Goal: Task Accomplishment & Management: Complete application form

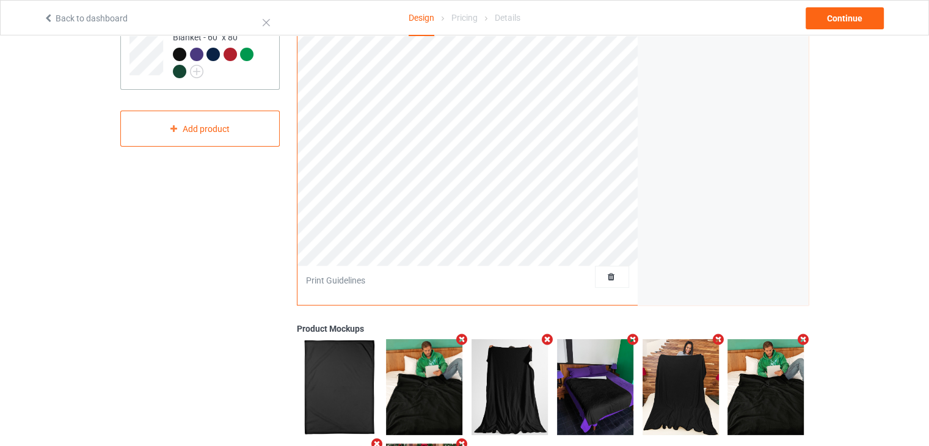
scroll to position [99, 0]
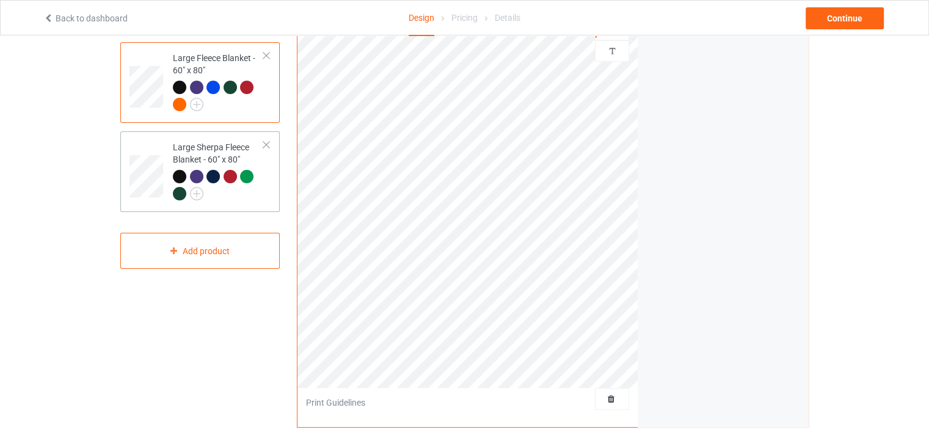
click at [210, 146] on div "Large Sherpa Fleece Blanket - 60" x 80"" at bounding box center [218, 170] width 91 height 58
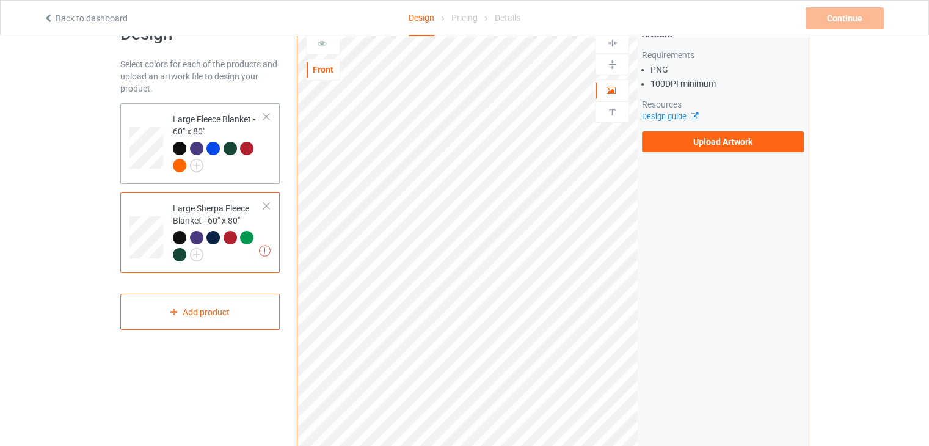
drag, startPoint x: 222, startPoint y: 125, endPoint x: 232, endPoint y: 122, distance: 11.0
click at [222, 125] on div "Large Fleece Blanket - 60" x 80"" at bounding box center [218, 142] width 91 height 58
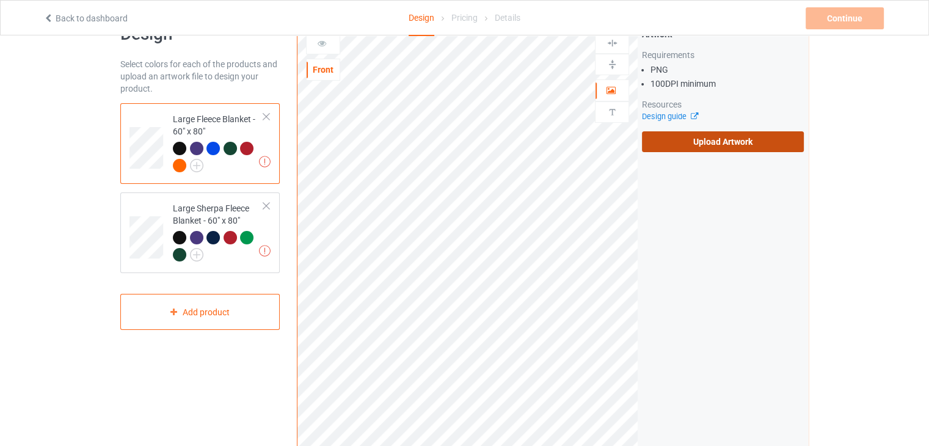
click at [742, 136] on label "Upload Artwork" at bounding box center [723, 141] width 162 height 21
click at [0, 0] on input "Upload Artwork" at bounding box center [0, 0] width 0 height 0
click at [55, 17] on link "Back to dashboard" at bounding box center [85, 18] width 84 height 10
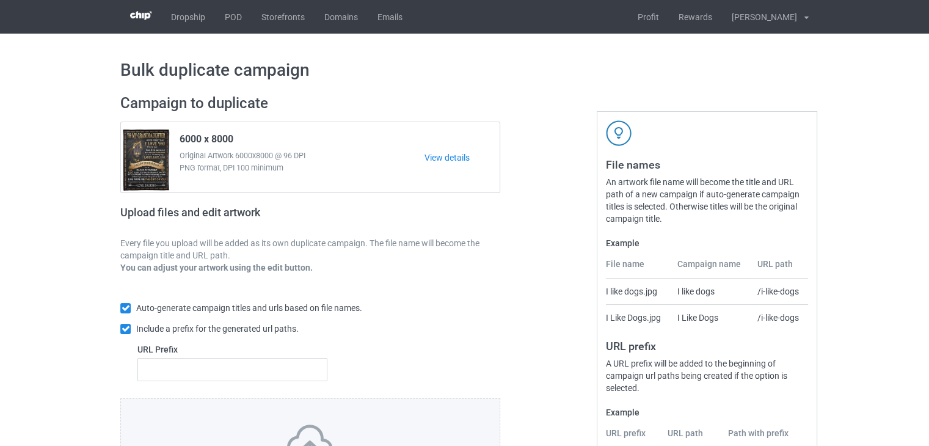
scroll to position [148, 0]
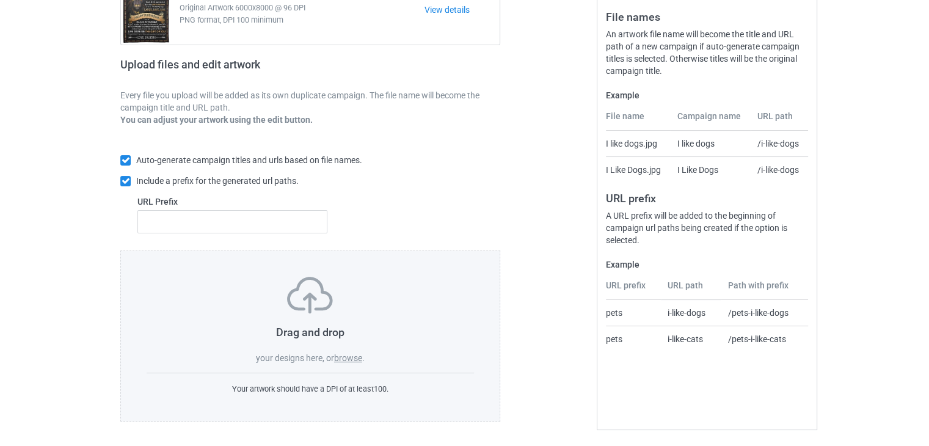
click at [352, 359] on label "browse" at bounding box center [348, 358] width 28 height 10
click at [0, 0] on input "browse" at bounding box center [0, 0] width 0 height 0
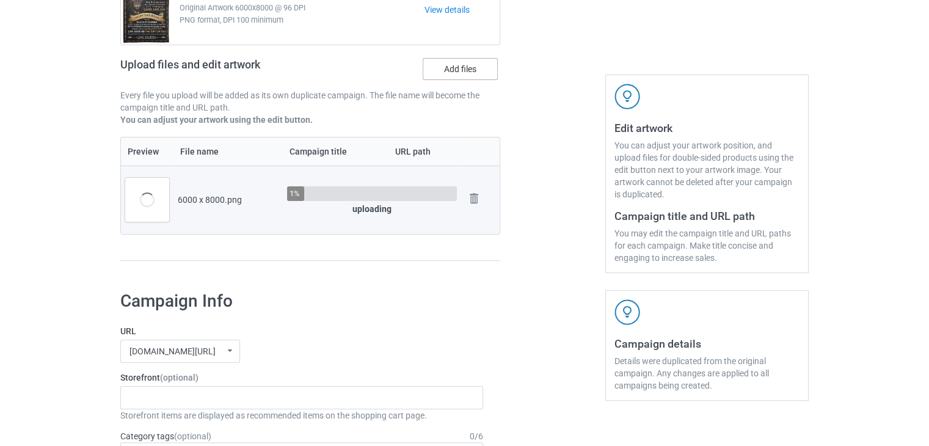
click at [442, 67] on label "Add files" at bounding box center [460, 69] width 75 height 22
click at [0, 0] on input "Add files" at bounding box center [0, 0] width 0 height 0
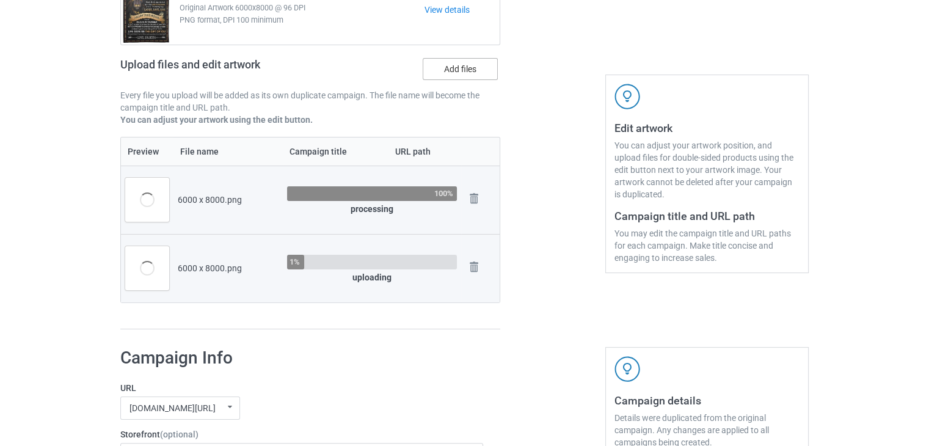
click at [455, 76] on label "Add files" at bounding box center [460, 69] width 75 height 22
click at [0, 0] on input "Add files" at bounding box center [0, 0] width 0 height 0
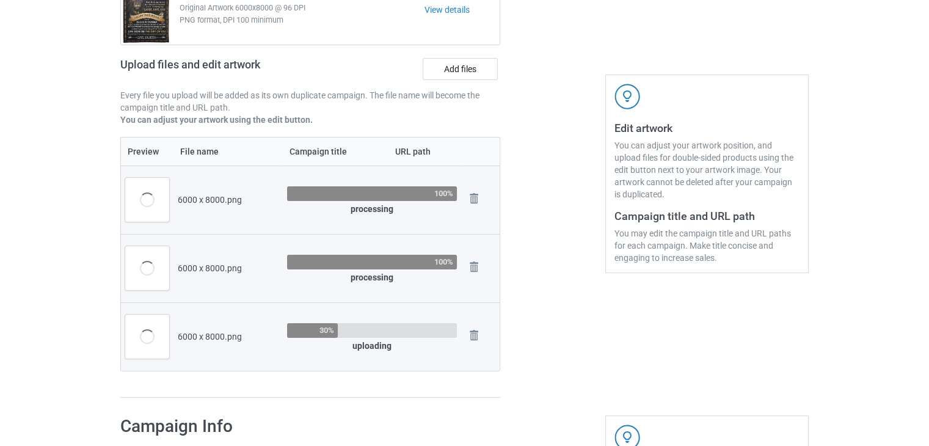
click at [464, 84] on div "Upload files and edit artwork Add files" at bounding box center [310, 71] width 380 height 35
click at [461, 70] on label "Add files" at bounding box center [460, 69] width 75 height 22
click at [0, 0] on input "Add files" at bounding box center [0, 0] width 0 height 0
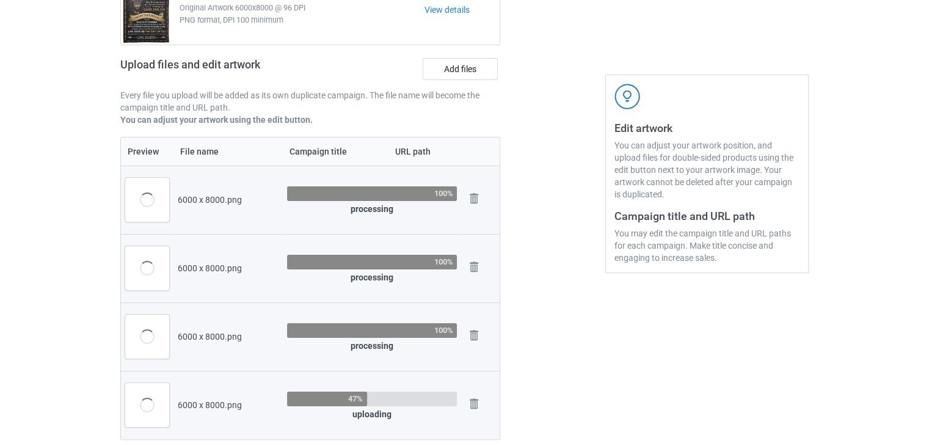
scroll to position [209, 0]
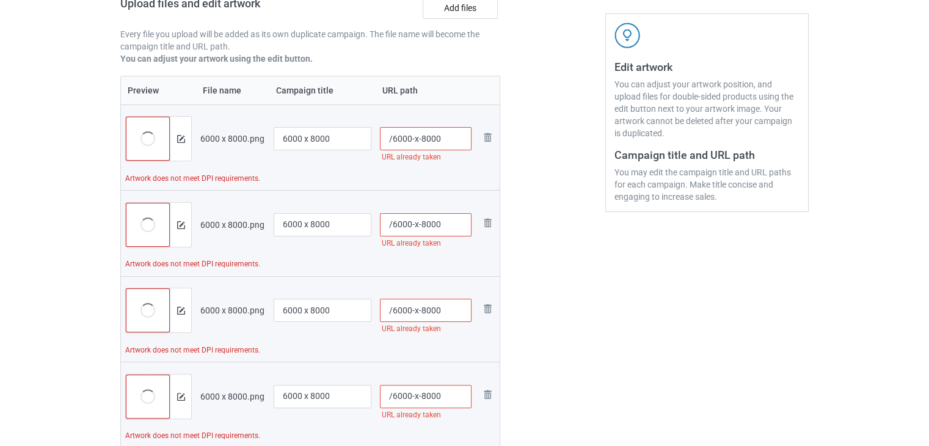
click at [440, 135] on input "/6000-x-8000" at bounding box center [426, 138] width 92 height 23
type input "/6000-x-80001"
click at [442, 221] on input "/6000-x-8000" at bounding box center [426, 224] width 92 height 23
type input "/6000-x-80002"
click at [451, 306] on input "/6000-x-8000" at bounding box center [426, 310] width 92 height 23
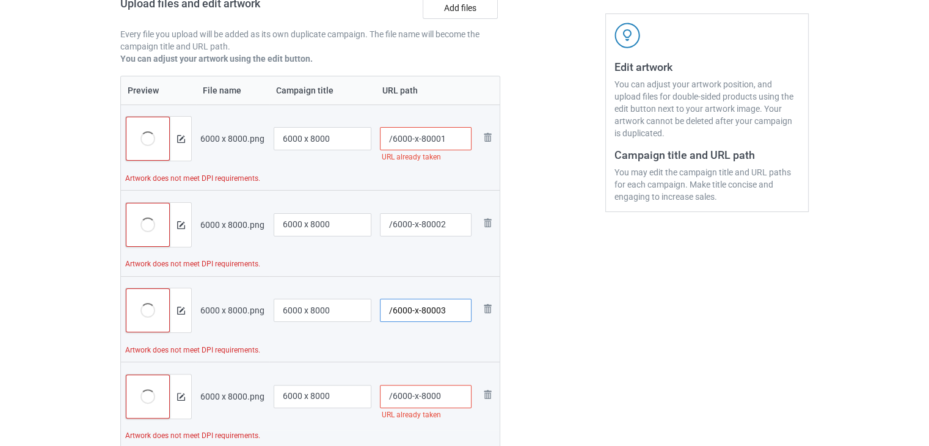
type input "/6000-x-80003"
click at [450, 399] on input "/6000-x-8000" at bounding box center [426, 396] width 92 height 23
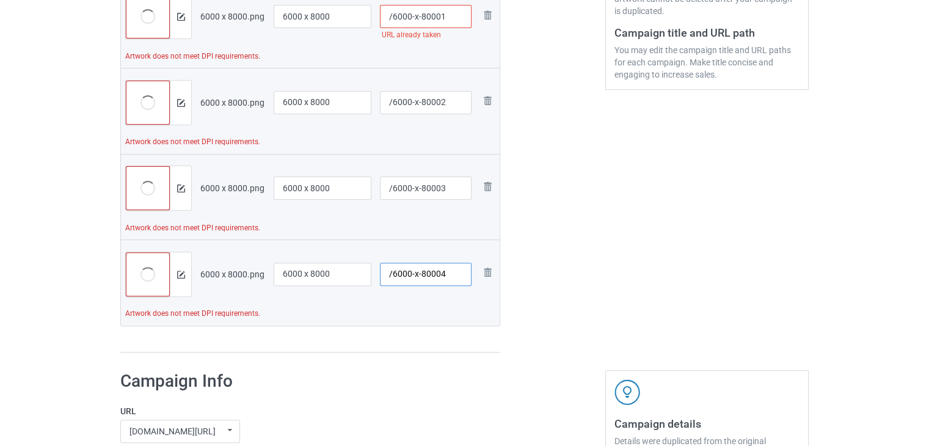
scroll to position [270, 0]
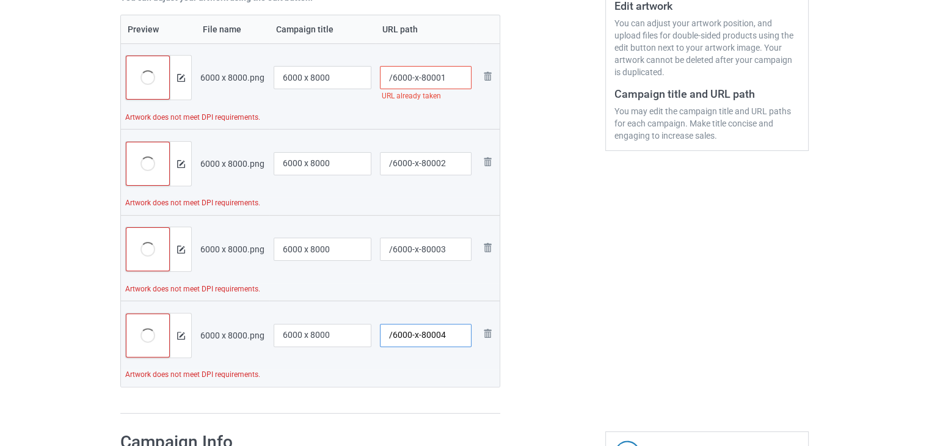
type input "/6000-x-80004"
click at [458, 81] on input "/6000-x-80001" at bounding box center [426, 77] width 92 height 23
type input "/6000-x-80005"
click at [555, 188] on div at bounding box center [553, 119] width 88 height 607
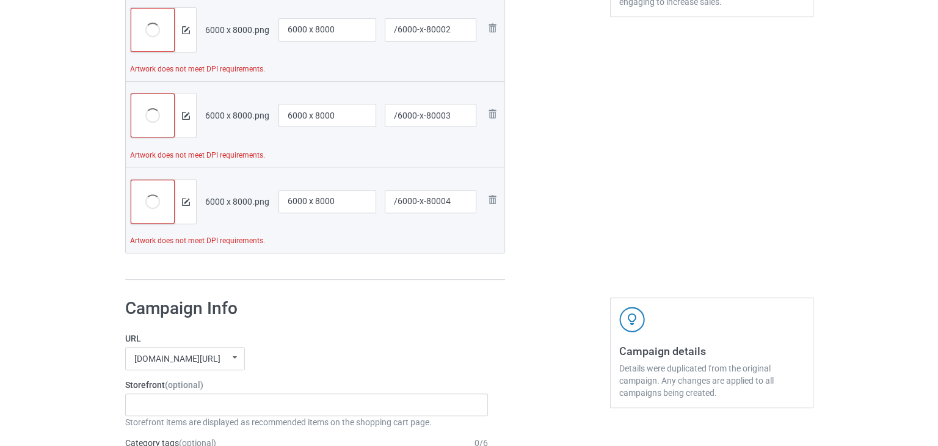
scroll to position [282, 0]
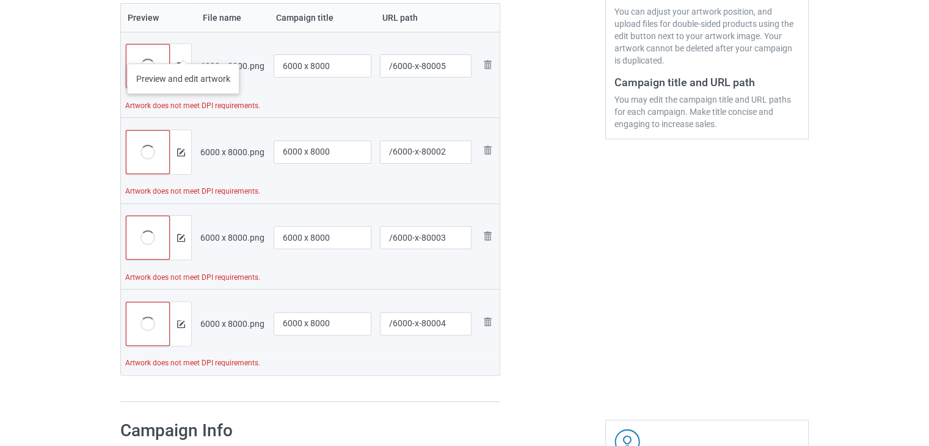
click at [183, 54] on div at bounding box center [180, 66] width 21 height 44
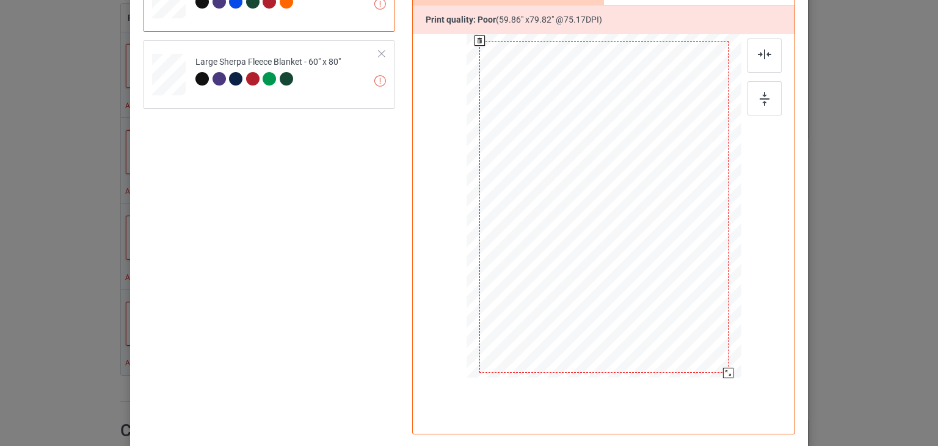
scroll to position [61, 0]
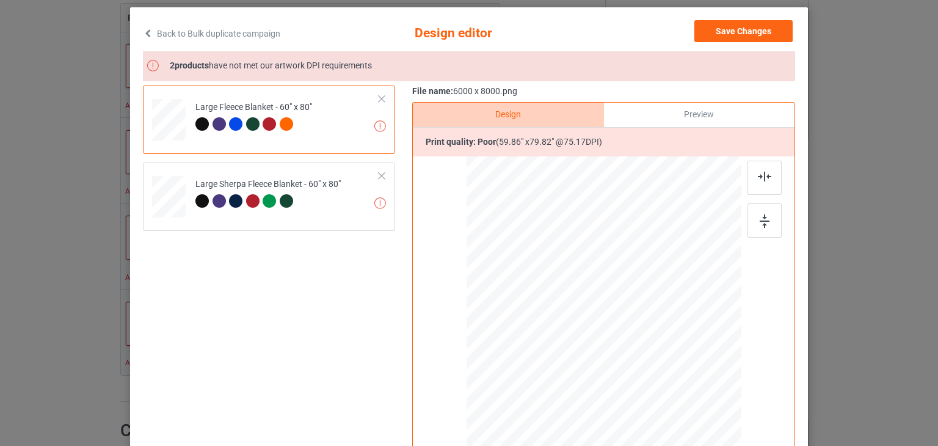
click at [331, 120] on td "Adjust artwork to meet DPI requirements Large Fleece Blanket - 60" x 80"" at bounding box center [287, 117] width 197 height 54
click at [669, 120] on div "Preview" at bounding box center [699, 115] width 191 height 24
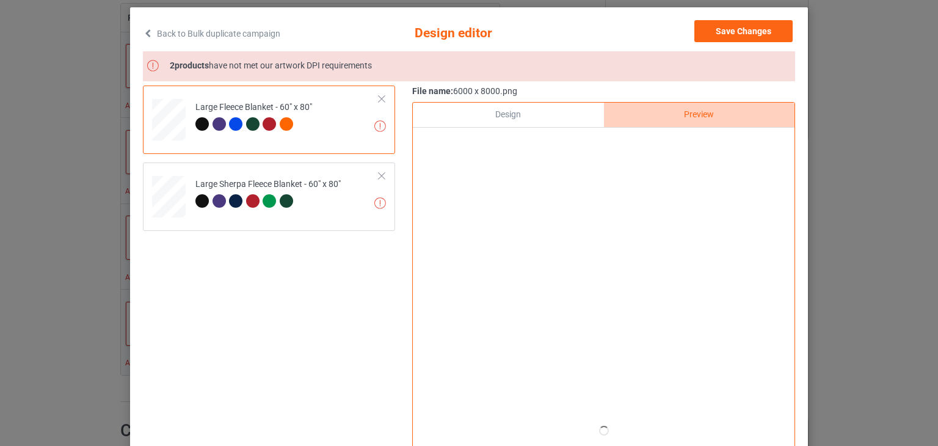
click at [545, 113] on div "Design" at bounding box center [508, 115] width 191 height 24
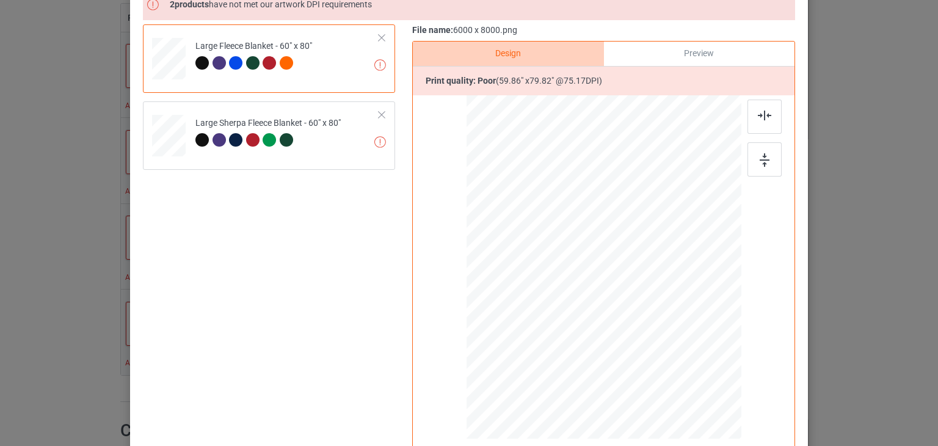
scroll to position [0, 0]
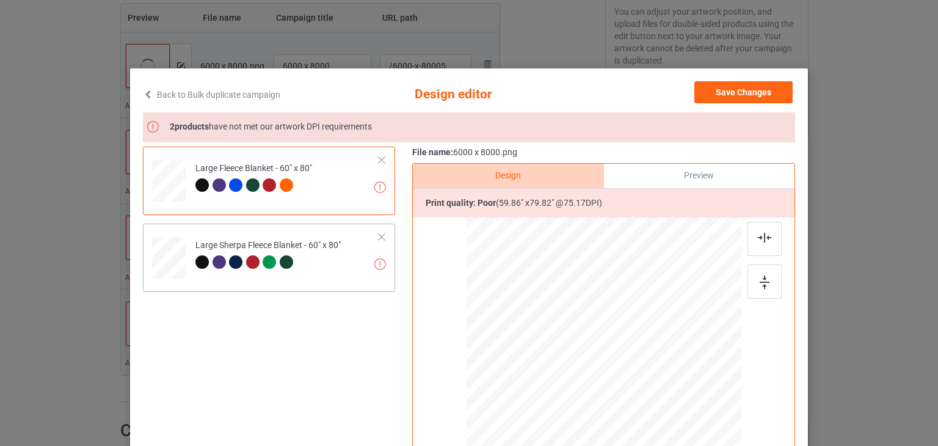
click at [345, 264] on td "Adjust artwork to meet DPI requirements Large Sherpa Fleece Blanket - 60" x 80"" at bounding box center [287, 255] width 197 height 54
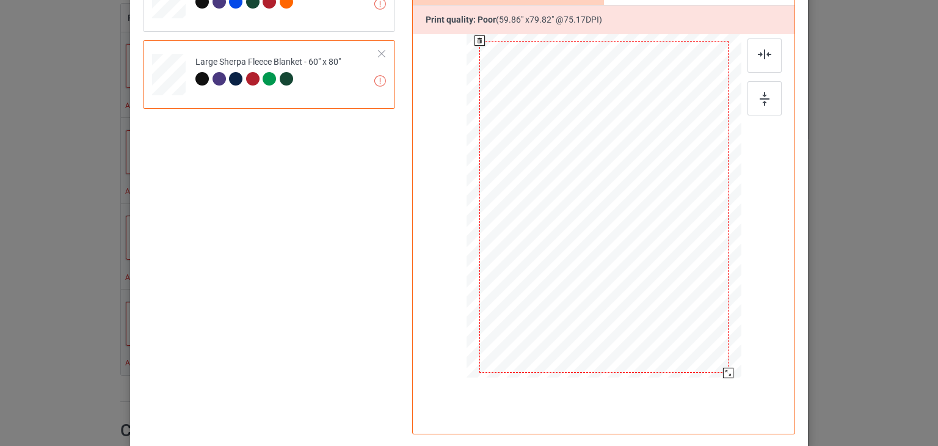
scroll to position [122, 0]
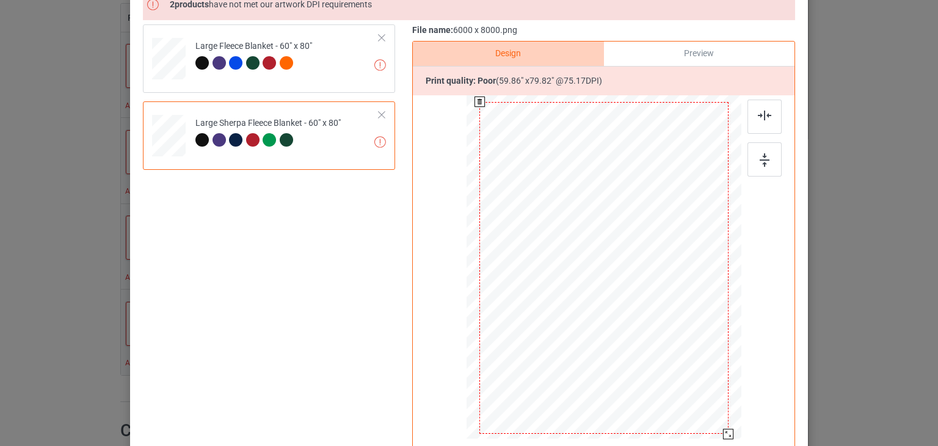
click at [696, 117] on div at bounding box center [603, 268] width 249 height 332
click at [723, 431] on div at bounding box center [728, 434] width 10 height 10
click at [335, 76] on td "Adjust artwork to meet DPI requirements Large Fleece Blanket - 60" x 80"" at bounding box center [287, 56] width 197 height 54
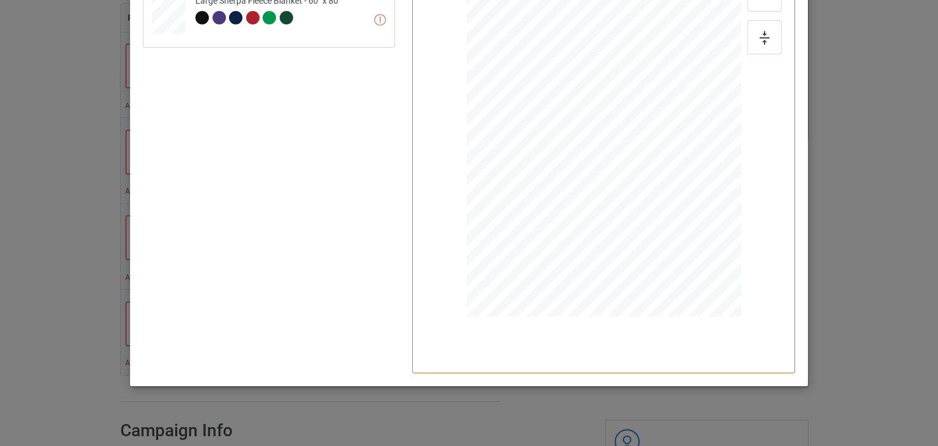
scroll to position [61, 0]
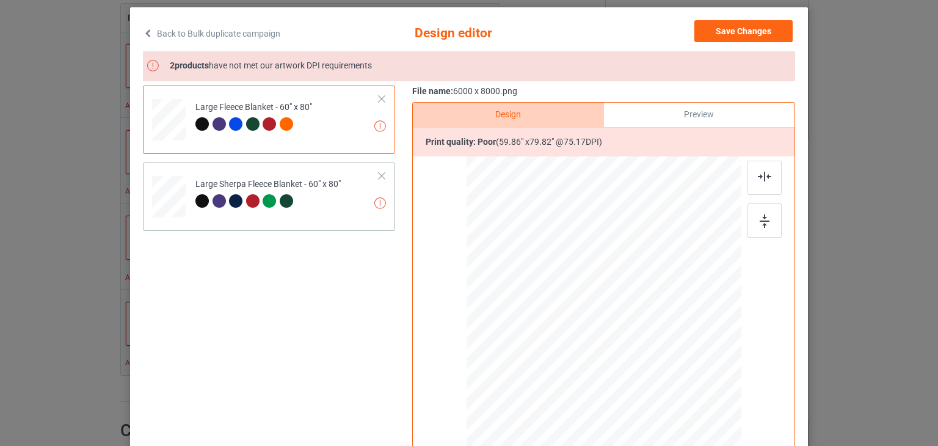
click at [333, 190] on div "Large Sherpa Fleece Blanket - 60" x 80"" at bounding box center [267, 192] width 145 height 29
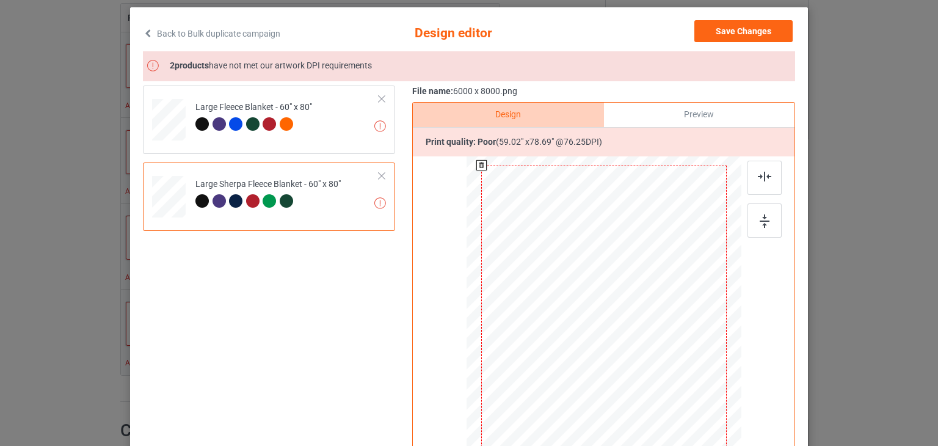
click at [603, 191] on div at bounding box center [604, 329] width 246 height 327
click at [603, 189] on div at bounding box center [606, 325] width 246 height 327
click at [599, 191] on div at bounding box center [602, 327] width 246 height 327
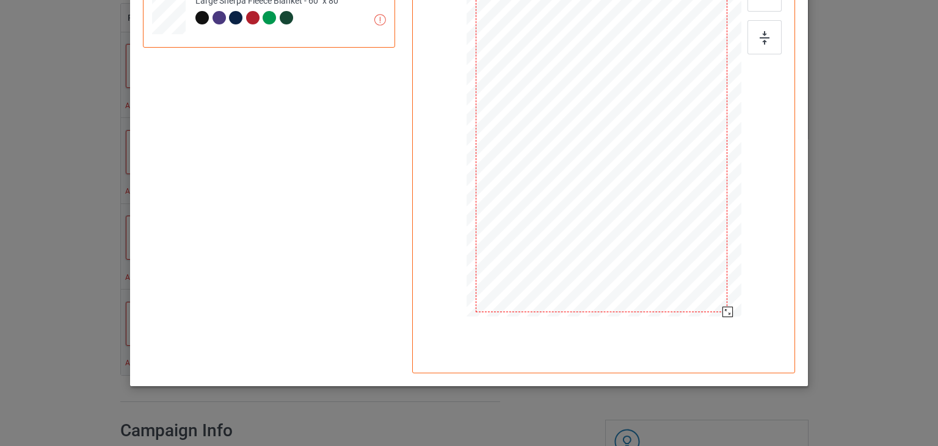
click at [724, 313] on div at bounding box center [728, 312] width 10 height 10
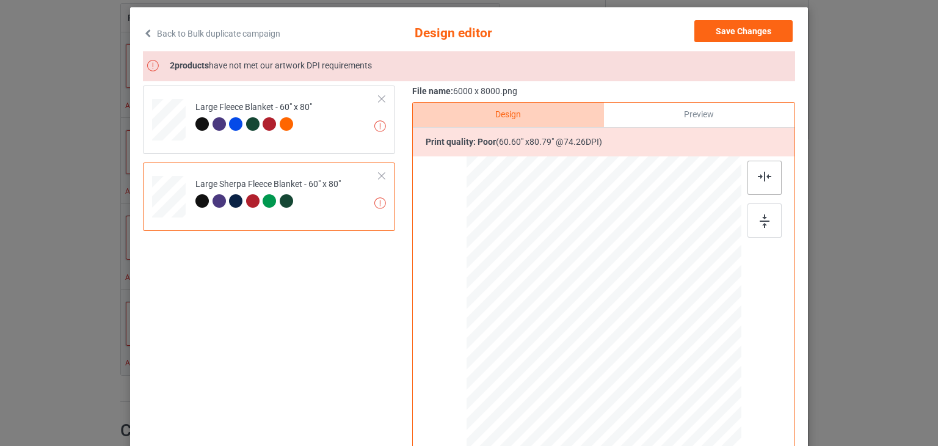
click at [770, 181] on div at bounding box center [765, 178] width 34 height 34
click at [766, 216] on div at bounding box center [765, 220] width 34 height 34
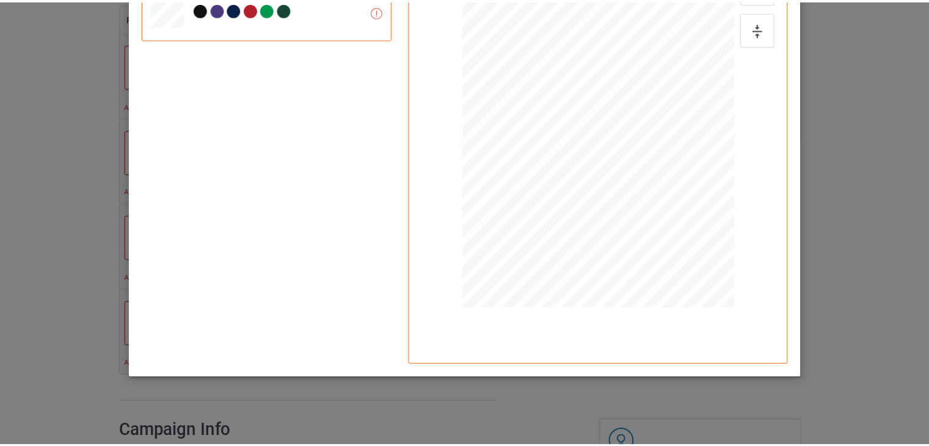
scroll to position [9, 0]
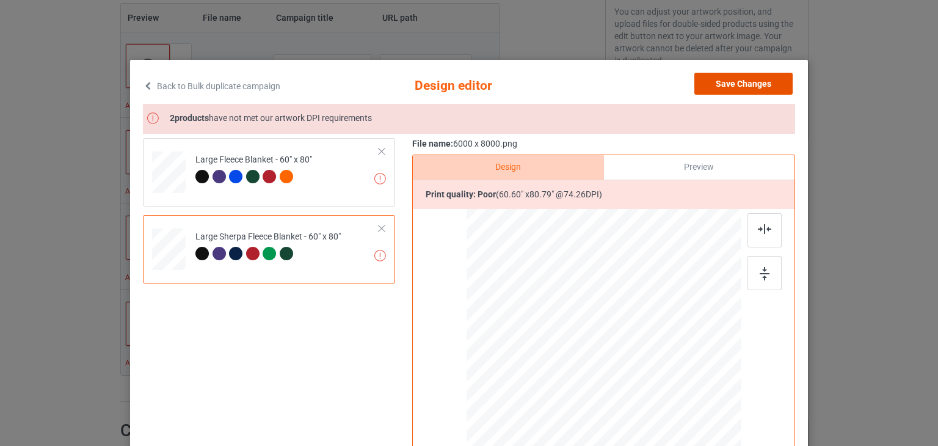
click at [756, 84] on button "Save Changes" at bounding box center [744, 84] width 98 height 22
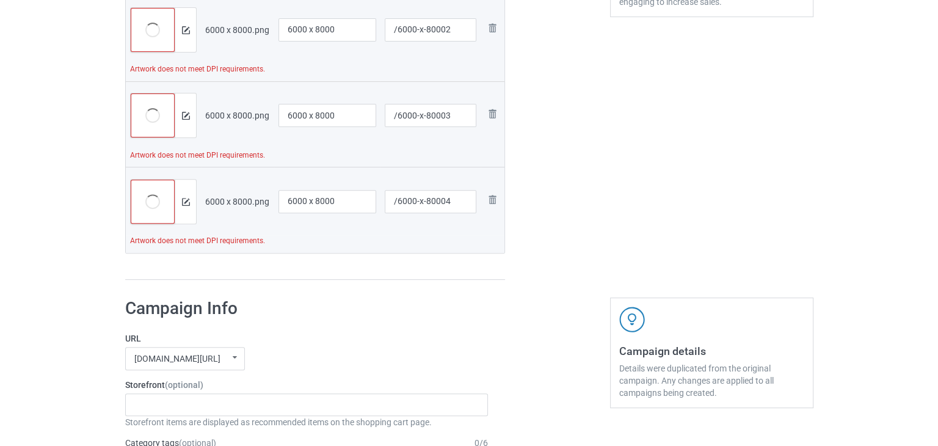
scroll to position [282, 0]
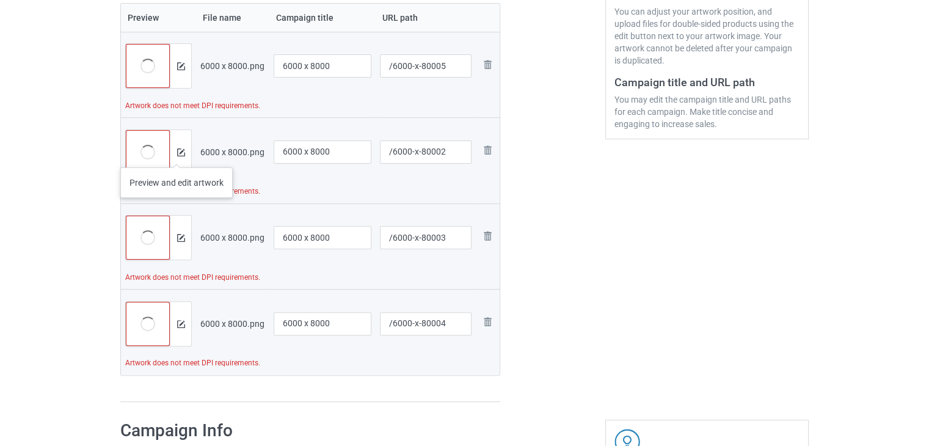
click at [177, 156] on div at bounding box center [180, 152] width 21 height 44
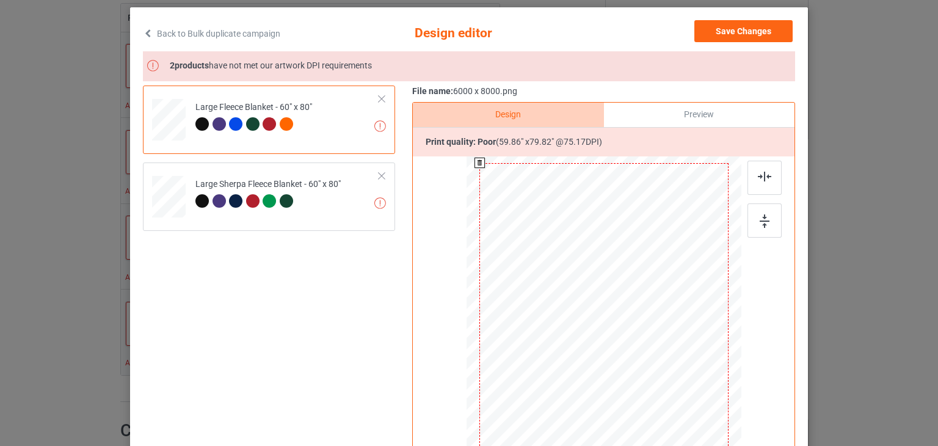
scroll to position [244, 0]
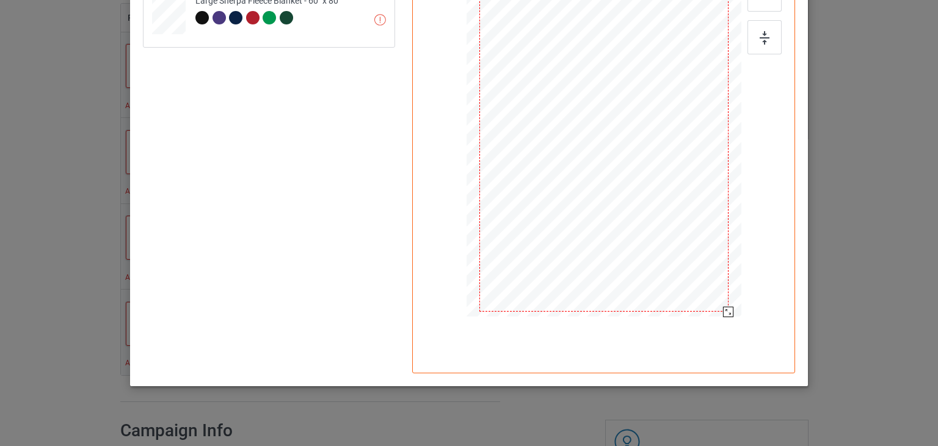
click at [704, 292] on div at bounding box center [603, 146] width 249 height 332
drag, startPoint x: 723, startPoint y: 312, endPoint x: 713, endPoint y: 305, distance: 12.4
click at [716, 305] on div at bounding box center [721, 302] width 10 height 10
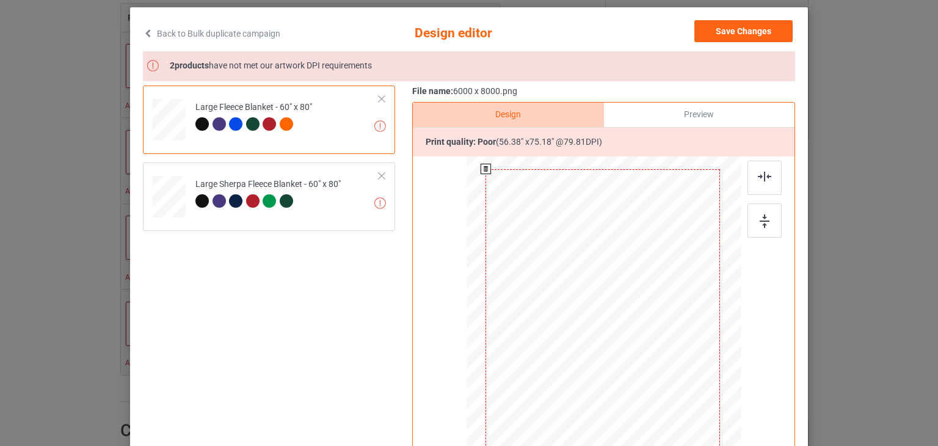
click at [661, 299] on div at bounding box center [603, 325] width 235 height 313
click at [341, 140] on td "Adjust artwork to meet DPI requirements Large Fleece Blanket - 60" x 80"" at bounding box center [287, 117] width 197 height 54
click at [340, 197] on td "Adjust artwork to meet DPI requirements Large Sherpa Fleece Blanket - 60" x 80"" at bounding box center [287, 194] width 197 height 54
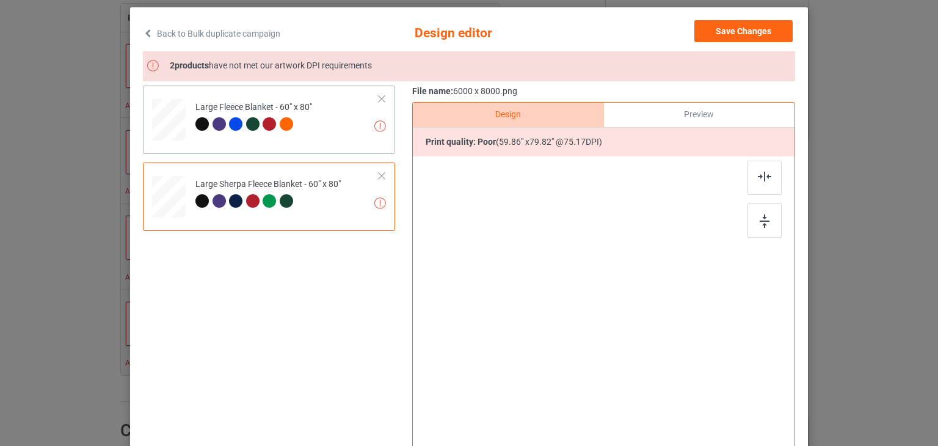
click at [341, 129] on td "Adjust artwork to meet DPI requirements Large Fleece Blanket - 60" x 80"" at bounding box center [287, 117] width 197 height 54
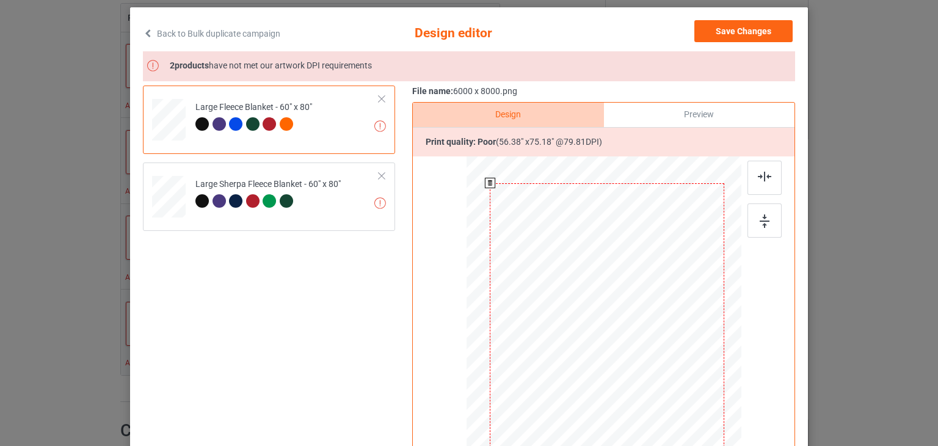
click at [635, 230] on div at bounding box center [607, 339] width 235 height 313
drag, startPoint x: 632, startPoint y: 255, endPoint x: 625, endPoint y: 236, distance: 20.1
click at [625, 236] on div at bounding box center [600, 322] width 235 height 313
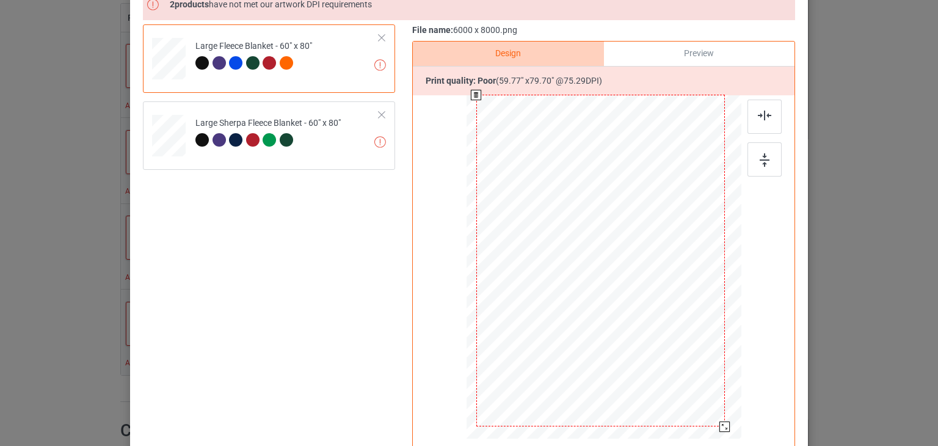
click at [715, 428] on div at bounding box center [604, 267] width 260 height 344
drag, startPoint x: 718, startPoint y: 425, endPoint x: 715, endPoint y: 418, distance: 7.4
click at [717, 418] on div at bounding box center [722, 422] width 10 height 10
click at [668, 357] on div at bounding box center [600, 264] width 242 height 324
click at [723, 431] on div at bounding box center [728, 433] width 10 height 10
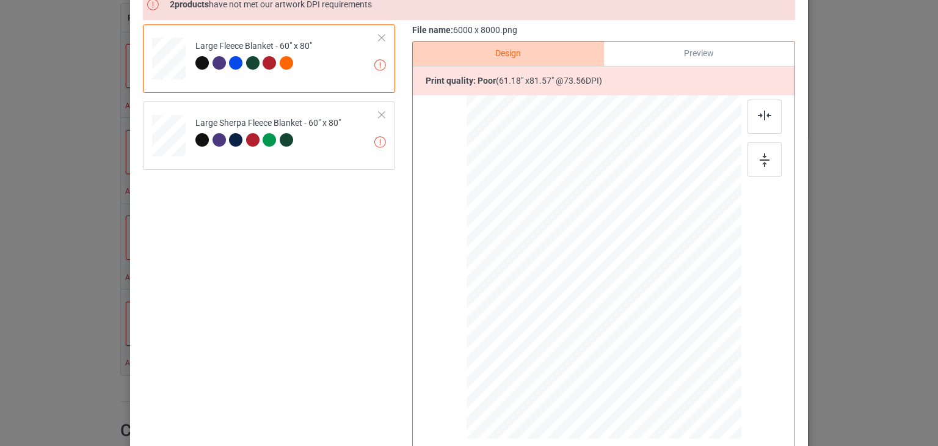
click at [772, 358] on div "Design Preview Print quality: poor ( 61.18 " x 81.57 " @ 73.56 DPI)" at bounding box center [603, 268] width 383 height 454
click at [760, 158] on img at bounding box center [765, 159] width 10 height 13
click at [759, 118] on img at bounding box center [764, 116] width 13 height 10
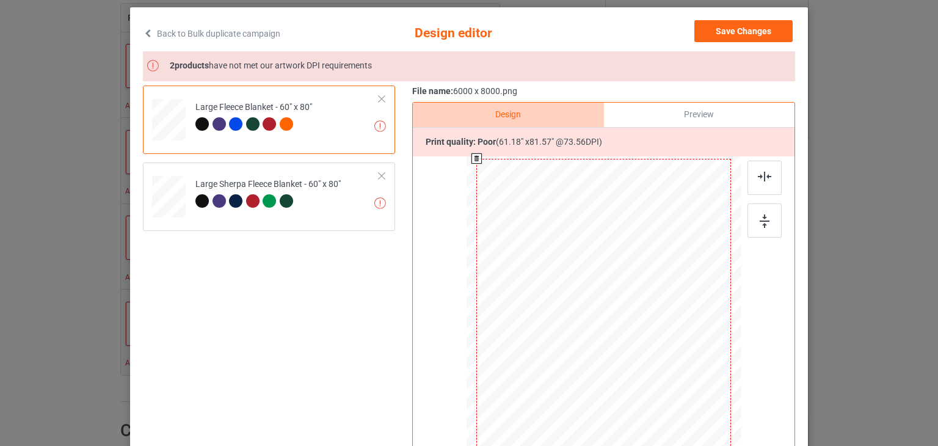
scroll to position [0, 0]
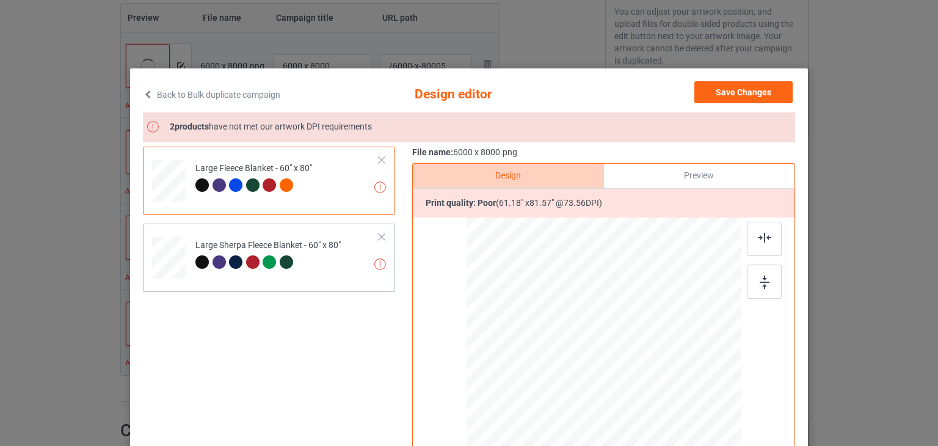
click at [349, 266] on td "Adjust artwork to meet DPI requirements Large Sherpa Fleece Blanket - 60" x 80"" at bounding box center [287, 255] width 197 height 54
click at [710, 181] on div "Preview" at bounding box center [699, 176] width 191 height 24
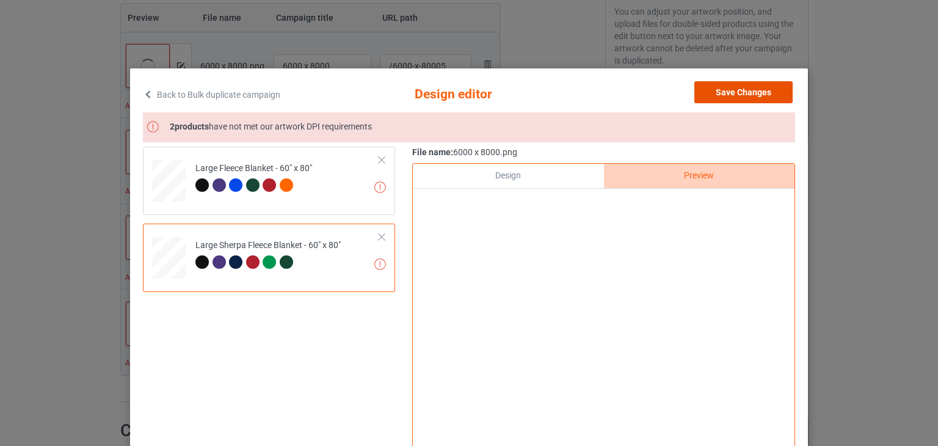
click at [744, 97] on button "Save Changes" at bounding box center [744, 92] width 98 height 22
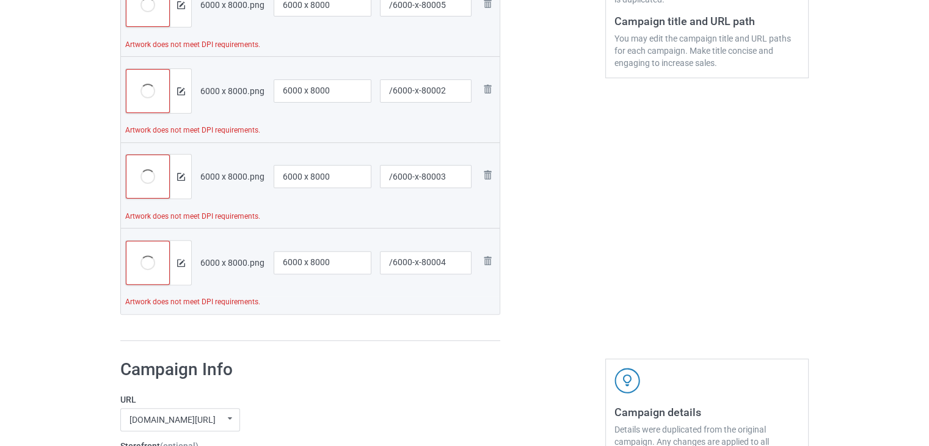
scroll to position [98, 0]
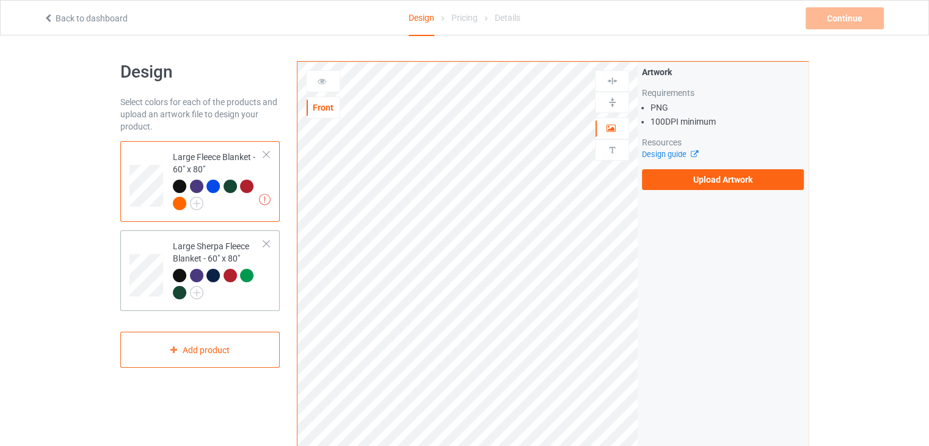
click at [257, 252] on div "Large Sherpa Fleece Blanket - 60" x 80"" at bounding box center [218, 269] width 91 height 58
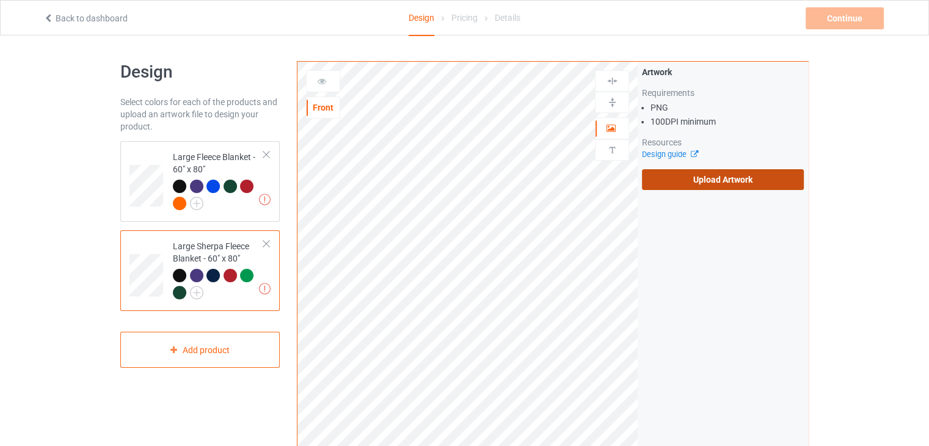
click at [764, 181] on label "Upload Artwork" at bounding box center [723, 179] width 162 height 21
click at [0, 0] on input "Upload Artwork" at bounding box center [0, 0] width 0 height 0
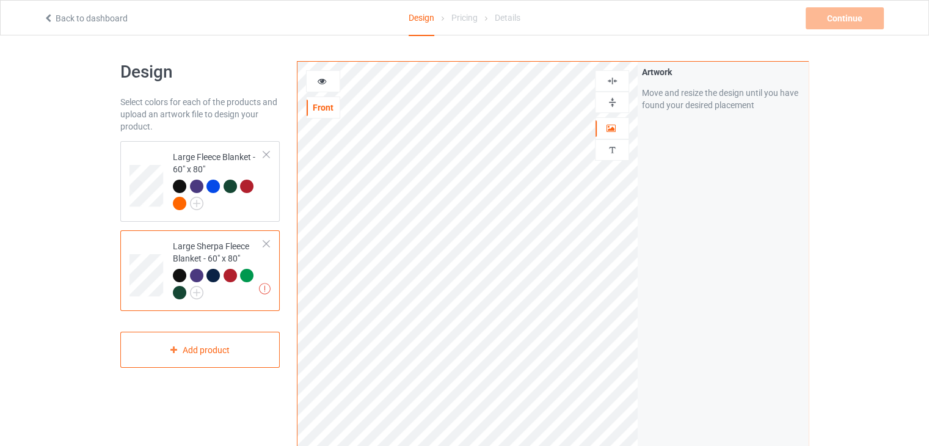
click at [236, 247] on div "Large Sherpa Fleece Blanket - 60" x 80"" at bounding box center [218, 269] width 91 height 58
click at [235, 162] on div "Large Fleece Blanket - 60" x 80"" at bounding box center [218, 180] width 91 height 58
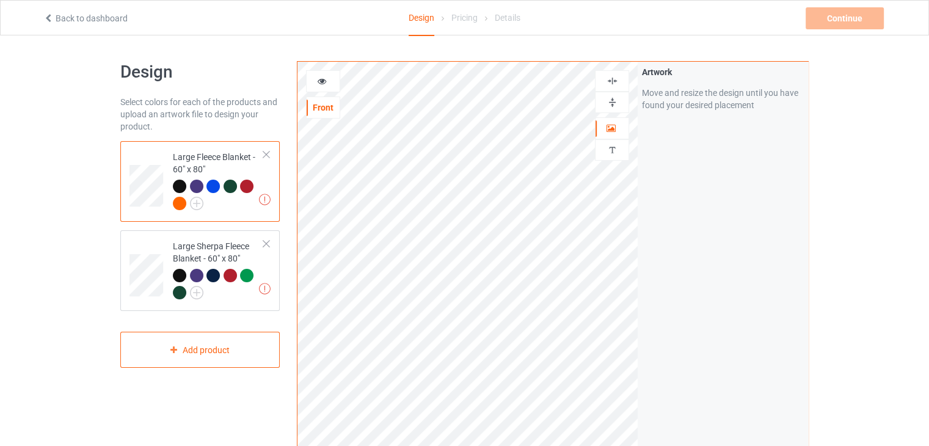
click at [621, 99] on div at bounding box center [612, 103] width 33 height 12
click at [616, 75] on img at bounding box center [613, 81] width 12 height 12
click at [215, 242] on div "Large Sherpa Fleece Blanket - 60" x 80"" at bounding box center [218, 269] width 91 height 58
click at [616, 103] on img at bounding box center [613, 103] width 12 height 12
click at [613, 76] on img at bounding box center [613, 81] width 12 height 12
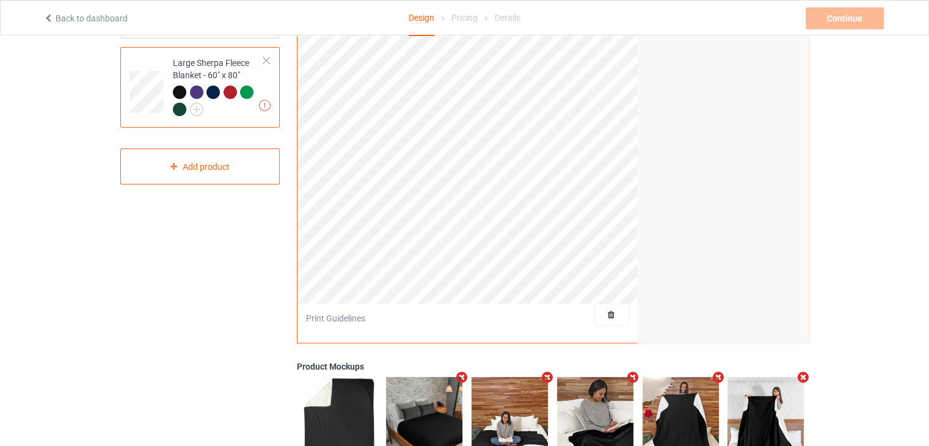
scroll to position [61, 0]
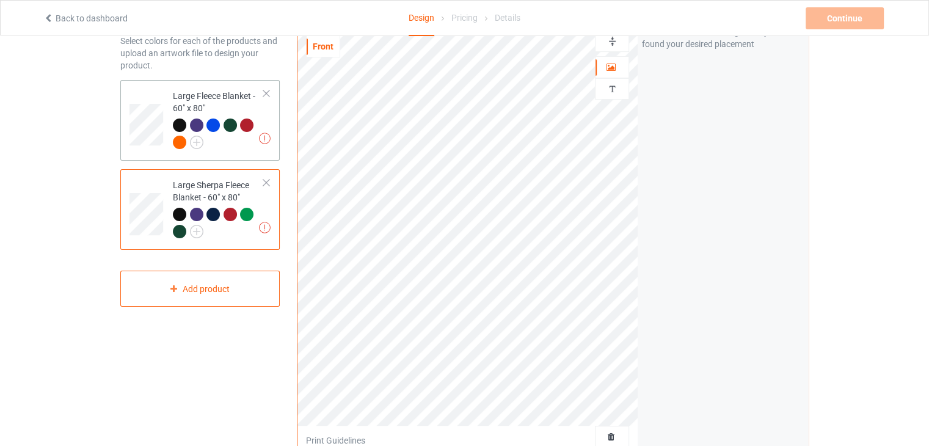
click at [203, 107] on div "Large Fleece Blanket - 60" x 80"" at bounding box center [218, 119] width 91 height 58
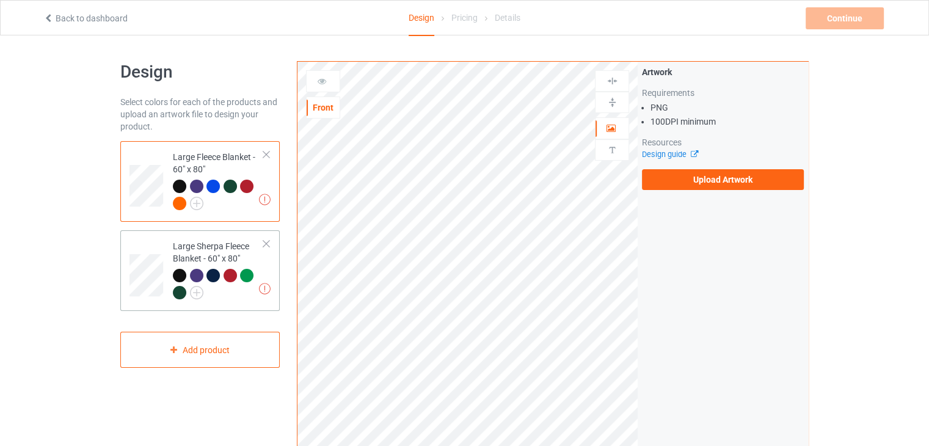
click at [264, 264] on td "Artwork resolution lower than 100 DPI may result in bad print Large Sherpa Flee…" at bounding box center [218, 270] width 104 height 71
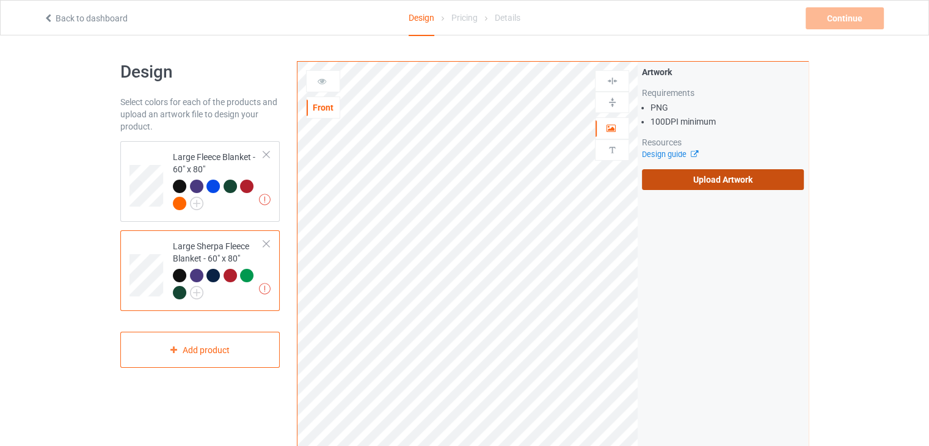
click at [709, 184] on label "Upload Artwork" at bounding box center [723, 179] width 162 height 21
click at [0, 0] on input "Upload Artwork" at bounding box center [0, 0] width 0 height 0
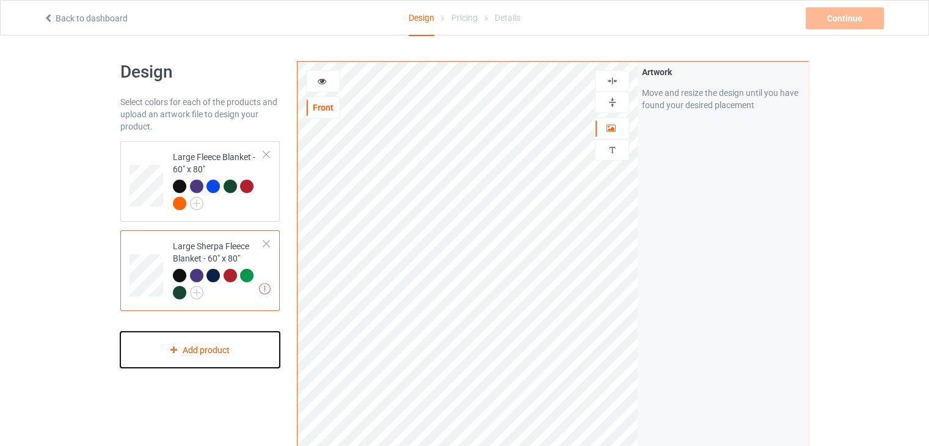
click at [199, 355] on div "Add product" at bounding box center [199, 350] width 159 height 36
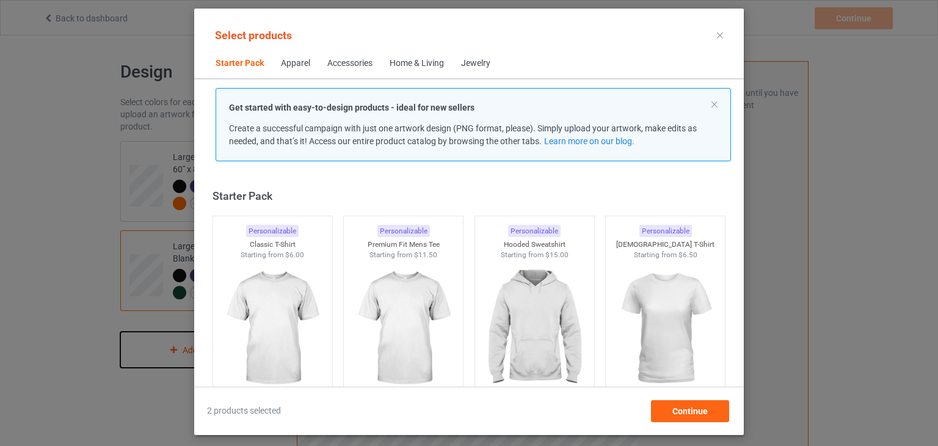
scroll to position [16, 0]
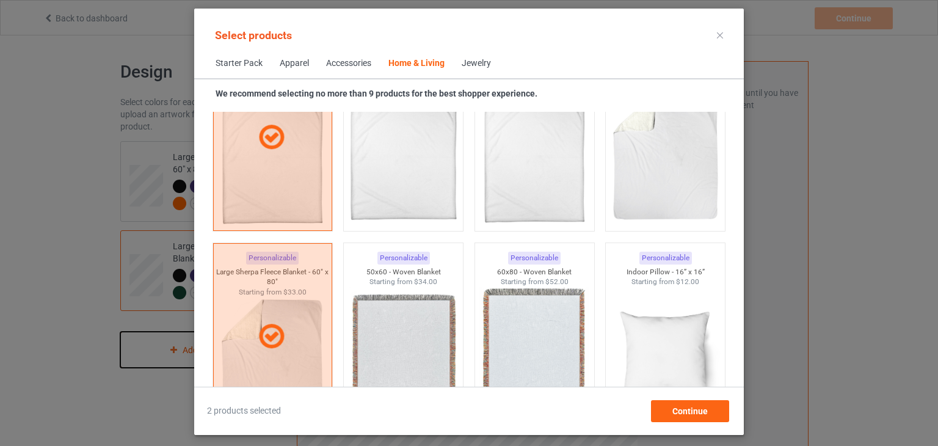
scroll to position [5941, 0]
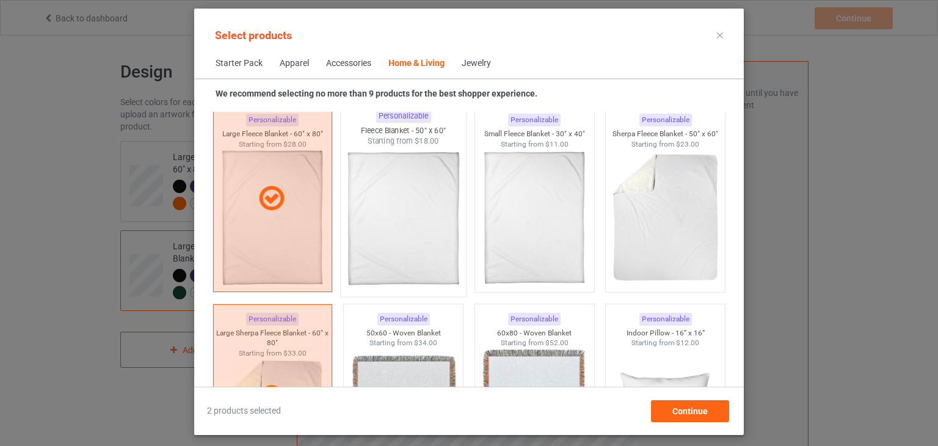
click at [409, 215] on img at bounding box center [403, 219] width 115 height 144
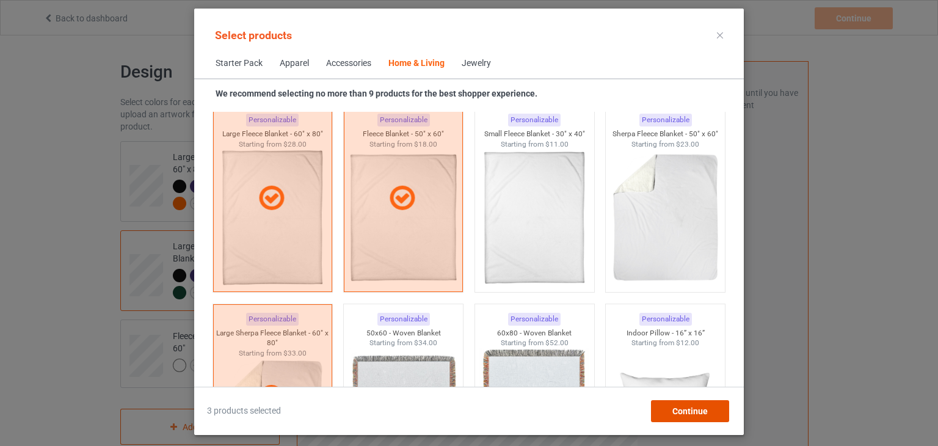
click at [709, 417] on div "Continue" at bounding box center [690, 411] width 78 height 22
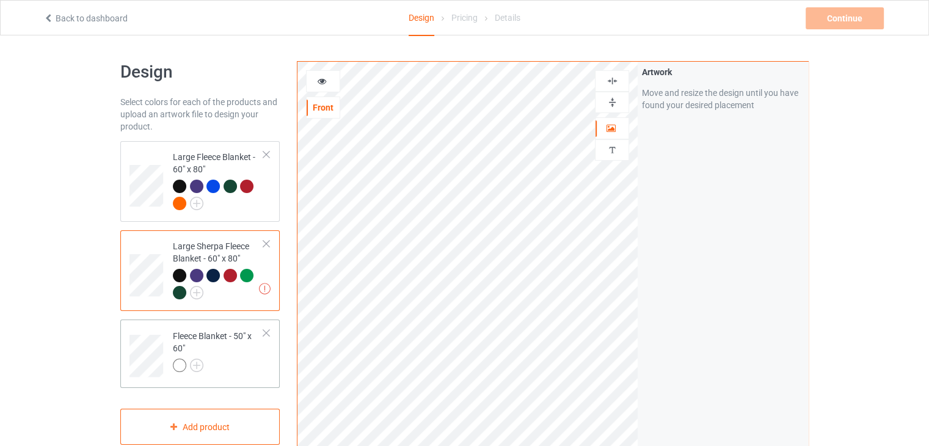
click at [205, 345] on div "Fleece Blanket - 50" x 60"" at bounding box center [218, 351] width 91 height 42
click at [607, 106] on img at bounding box center [613, 103] width 12 height 12
click at [607, 85] on img at bounding box center [613, 81] width 12 height 12
click at [264, 257] on td "Artwork resolution lower than 100 DPI may result in bad print Large Sherpa Flee…" at bounding box center [218, 270] width 104 height 71
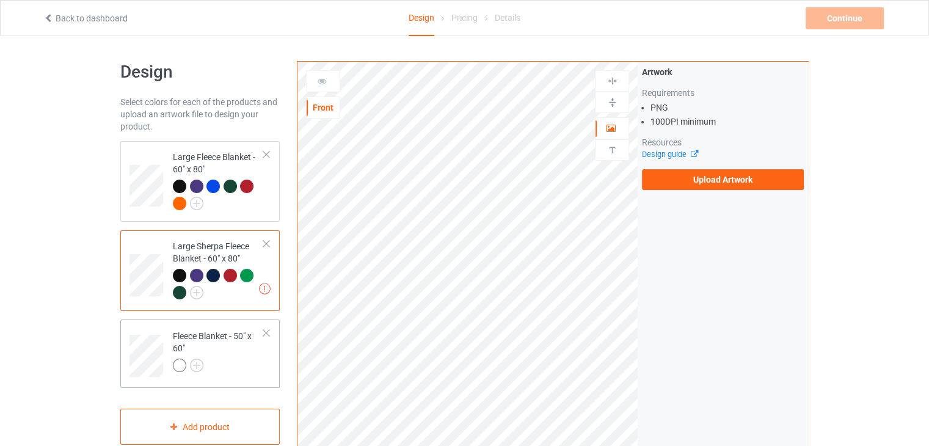
click at [224, 362] on div at bounding box center [218, 367] width 91 height 17
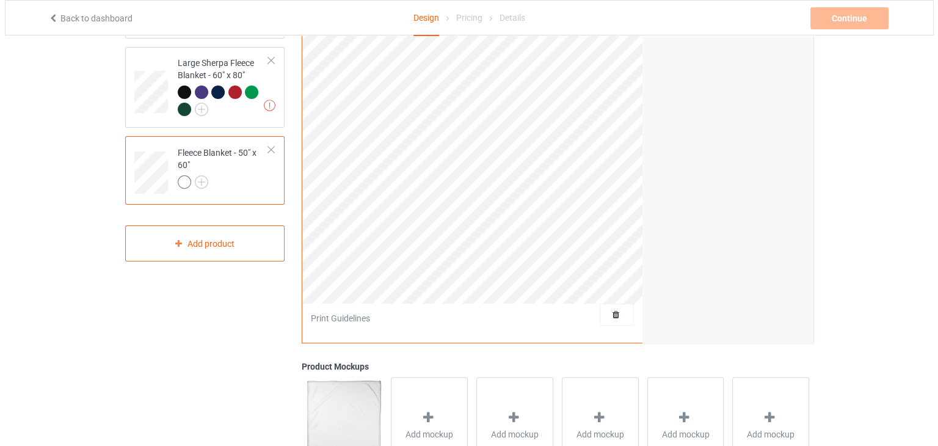
scroll to position [345, 0]
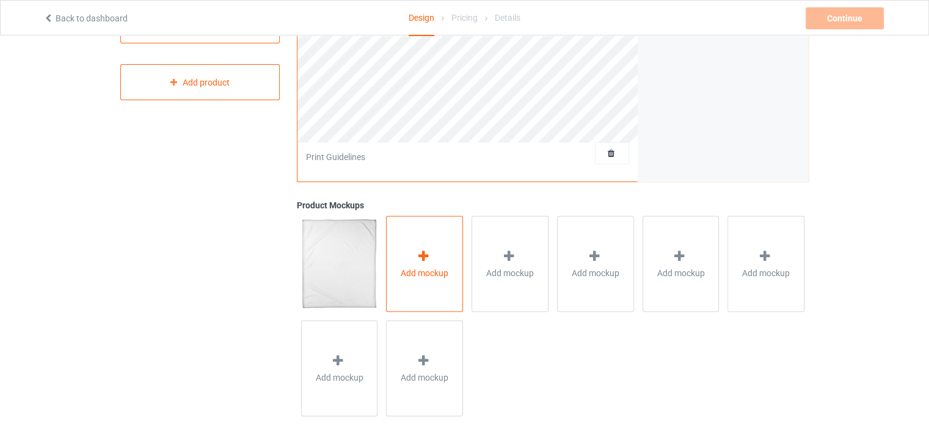
click at [414, 264] on div "Add mockup" at bounding box center [424, 264] width 77 height 96
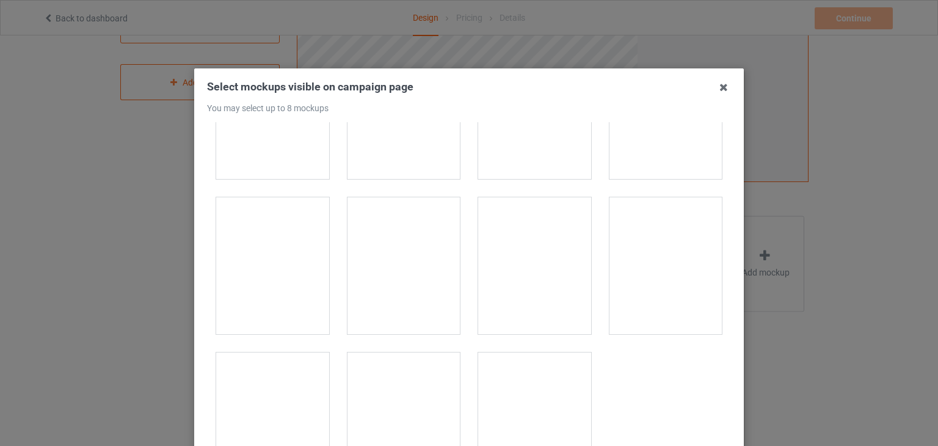
scroll to position [263, 0]
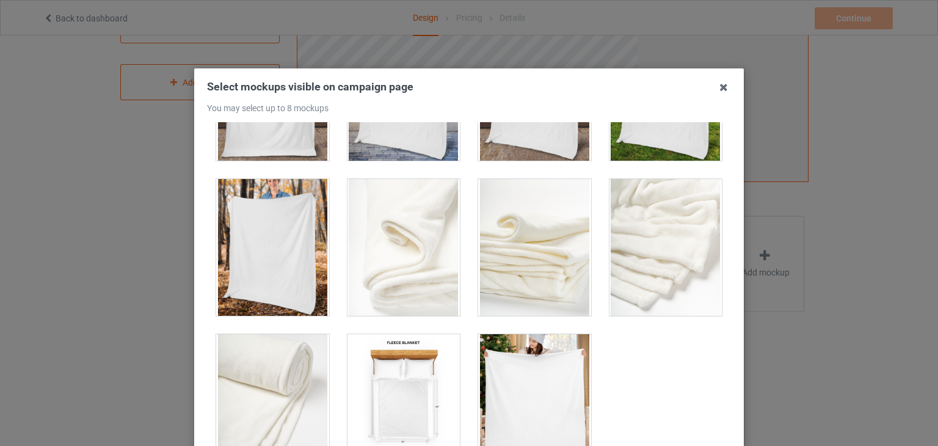
click at [525, 365] on div at bounding box center [534, 402] width 113 height 137
click at [429, 365] on div at bounding box center [404, 402] width 113 height 137
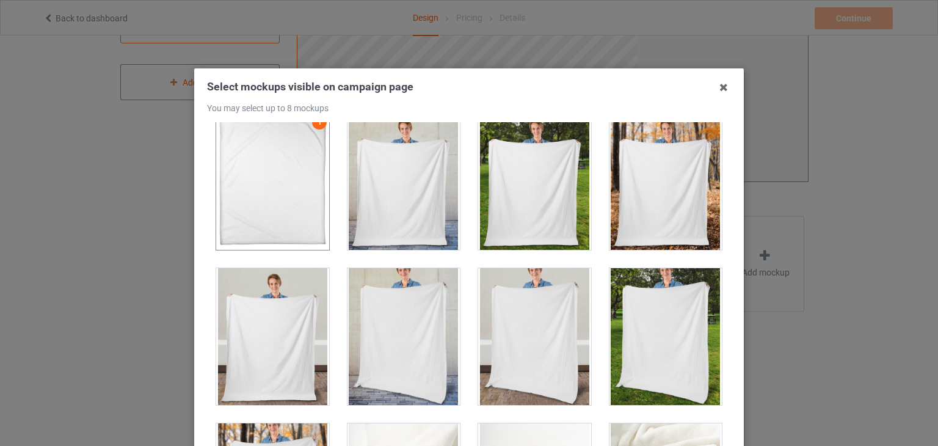
scroll to position [0, 0]
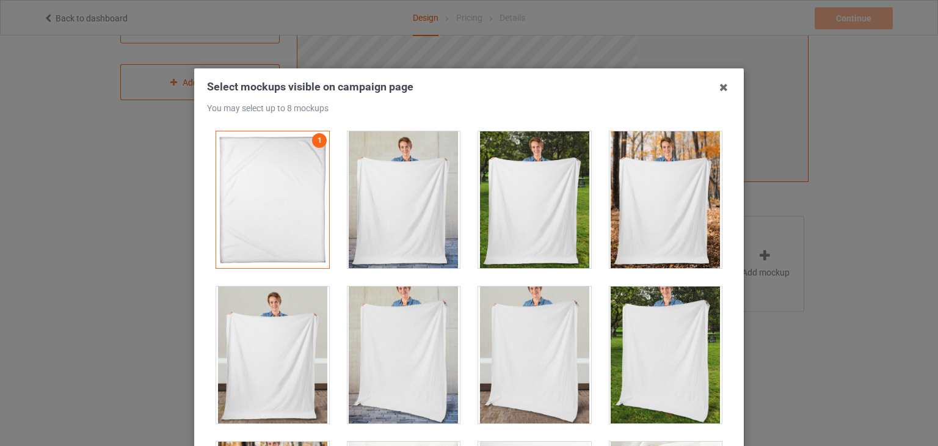
click at [657, 346] on div at bounding box center [666, 354] width 113 height 137
click at [282, 342] on div at bounding box center [272, 354] width 113 height 137
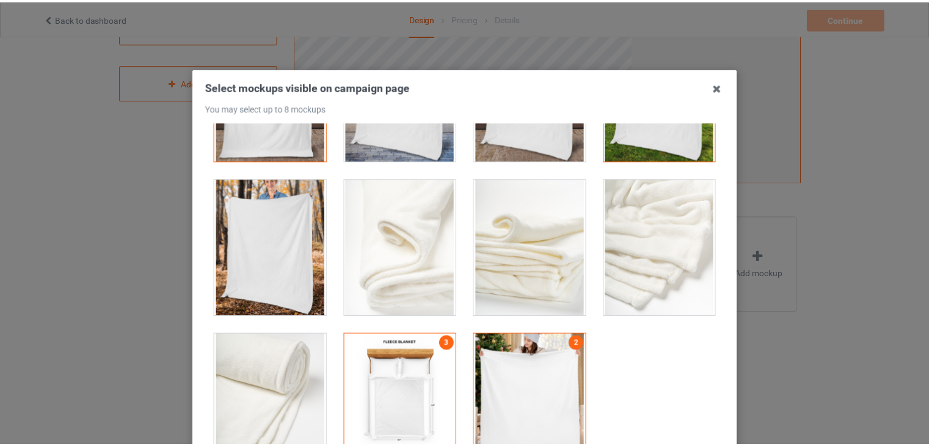
scroll to position [157, 0]
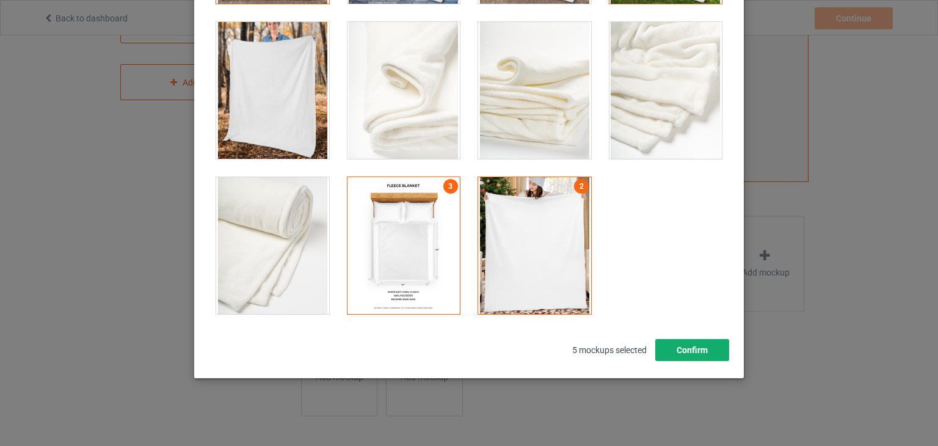
click at [677, 346] on button "Confirm" at bounding box center [692, 350] width 74 height 22
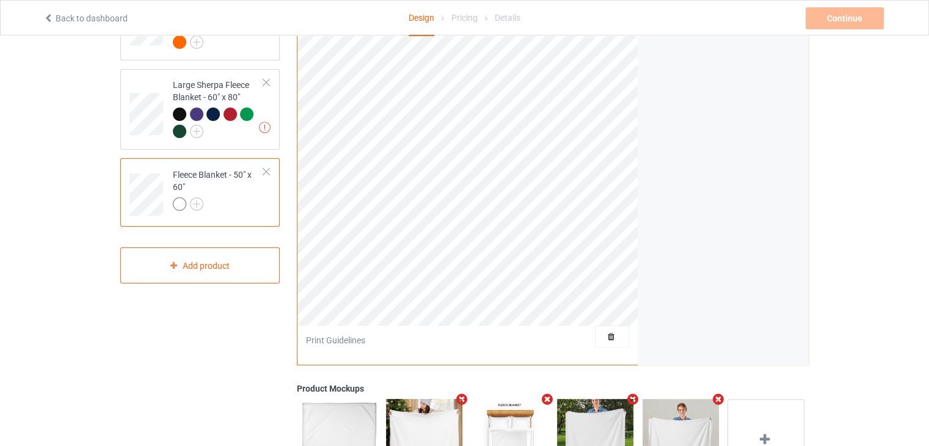
scroll to position [39, 0]
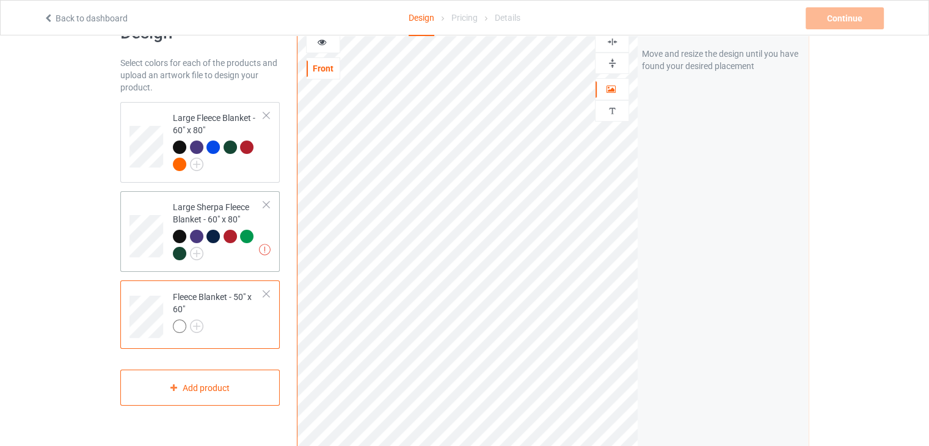
click at [219, 210] on div "Large Sherpa Fleece Blanket - 60" x 80"" at bounding box center [218, 230] width 91 height 58
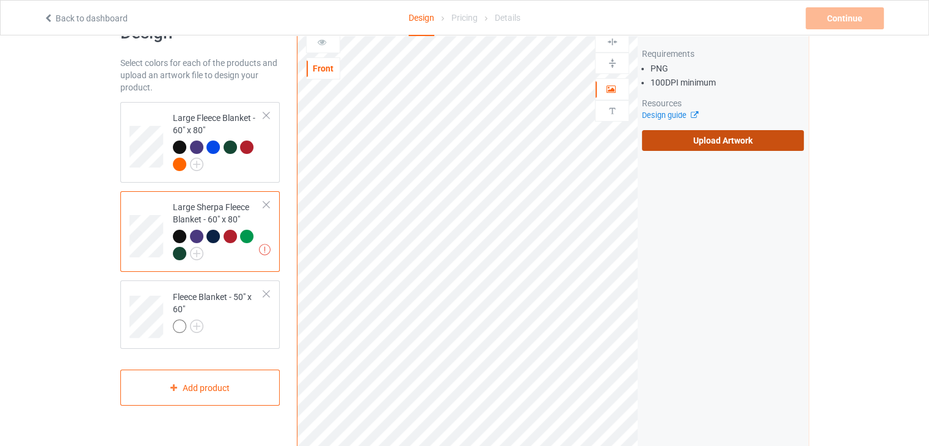
click at [726, 150] on label "Upload Artwork" at bounding box center [723, 140] width 162 height 21
click at [0, 0] on input "Upload Artwork" at bounding box center [0, 0] width 0 height 0
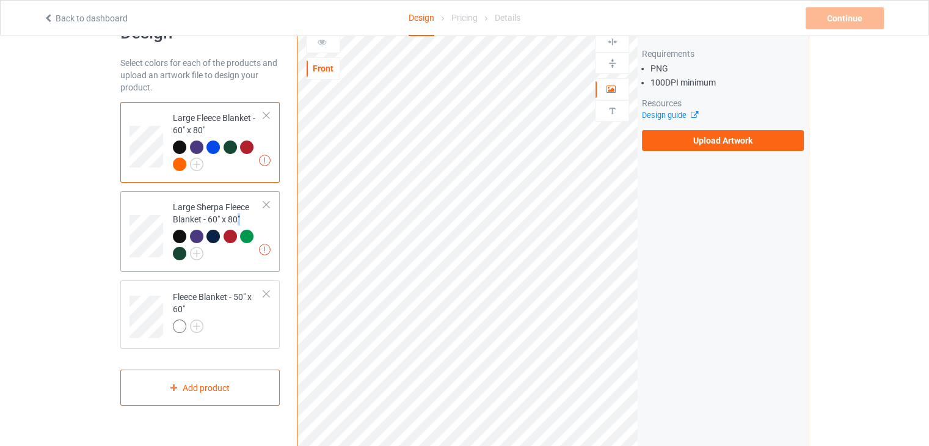
click at [239, 218] on div "Large Sherpa Fleece Blanket - 60" x 80"" at bounding box center [218, 230] width 91 height 58
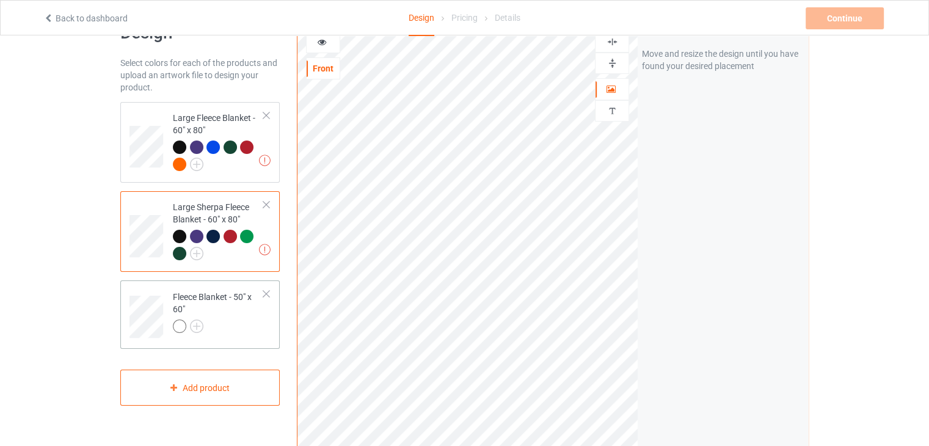
click at [235, 319] on div at bounding box center [218, 327] width 91 height 17
click at [250, 216] on div "Large Sherpa Fleece Blanket - 60" x 80"" at bounding box center [218, 230] width 91 height 58
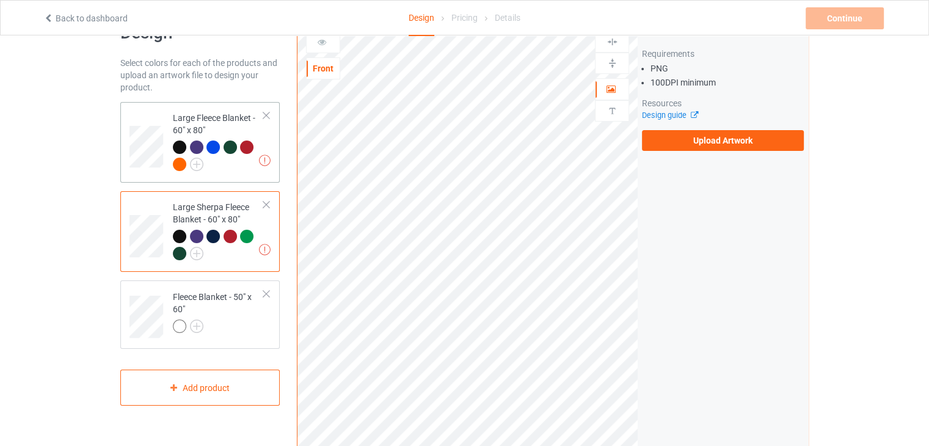
click at [209, 122] on div "Large Fleece Blanket - 60" x 80"" at bounding box center [218, 141] width 91 height 58
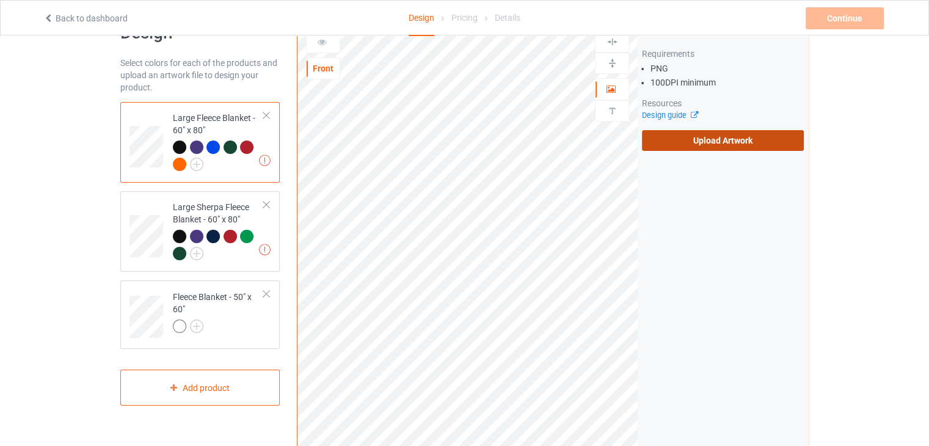
click at [703, 139] on label "Upload Artwork" at bounding box center [723, 140] width 162 height 21
click at [0, 0] on input "Upload Artwork" at bounding box center [0, 0] width 0 height 0
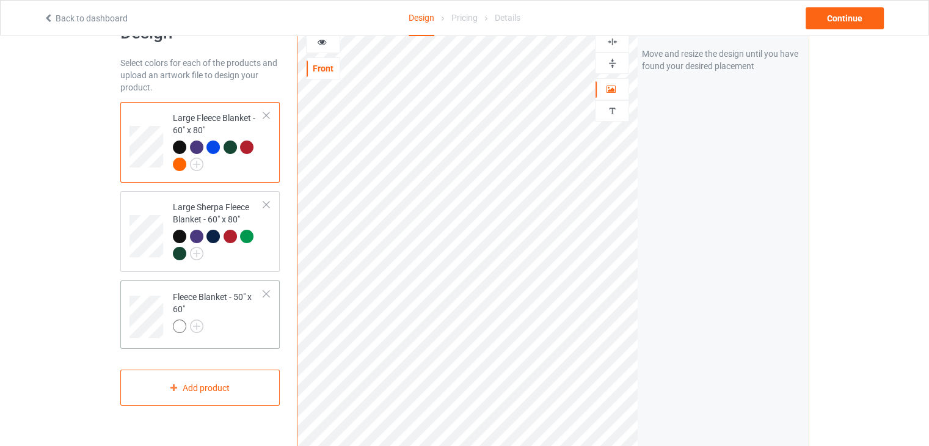
click at [265, 291] on div at bounding box center [266, 294] width 9 height 9
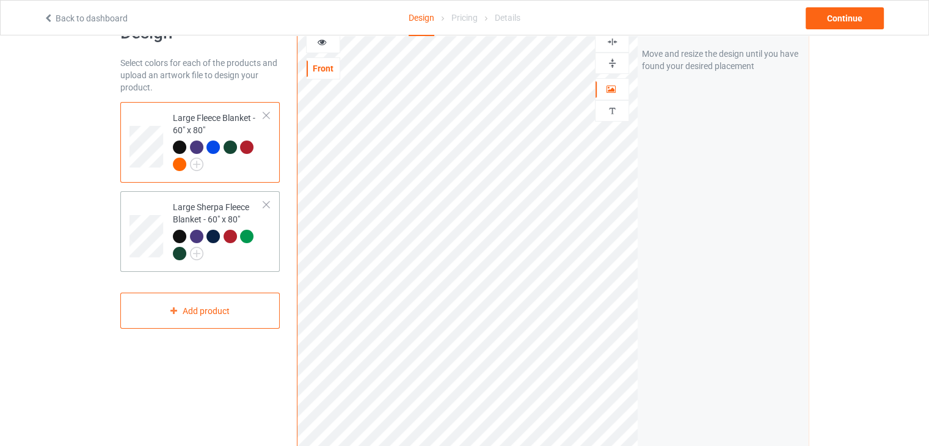
click at [228, 205] on div "Large Sherpa Fleece Blanket - 60" x 80"" at bounding box center [218, 230] width 91 height 58
drag, startPoint x: 618, startPoint y: 61, endPoint x: 618, endPoint y: 54, distance: 7.3
click at [618, 62] on div at bounding box center [612, 63] width 33 height 12
click at [616, 45] on img at bounding box center [613, 42] width 12 height 12
click at [200, 113] on div "Large Fleece Blanket - 60" x 80"" at bounding box center [218, 141] width 91 height 58
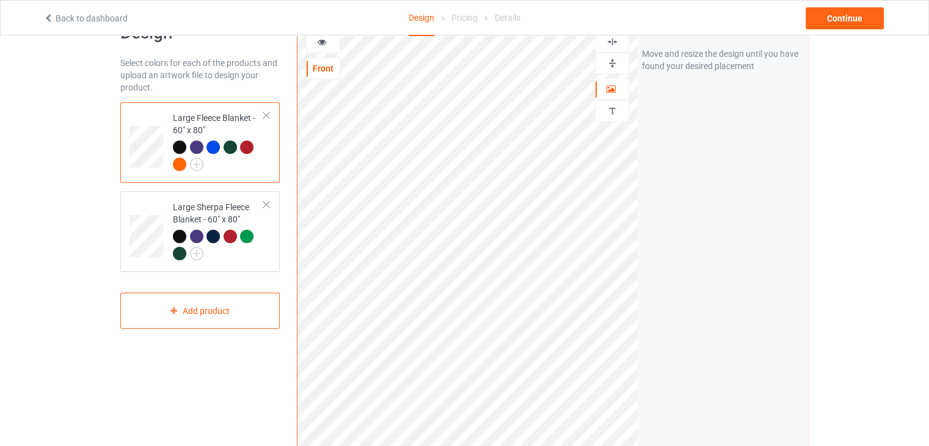
click at [604, 69] on div at bounding box center [612, 63] width 34 height 21
click at [609, 44] on img at bounding box center [613, 42] width 12 height 12
click at [622, 57] on div at bounding box center [612, 63] width 33 height 12
click at [619, 43] on div at bounding box center [612, 42] width 33 height 12
click at [830, 20] on div "Continue" at bounding box center [845, 18] width 78 height 22
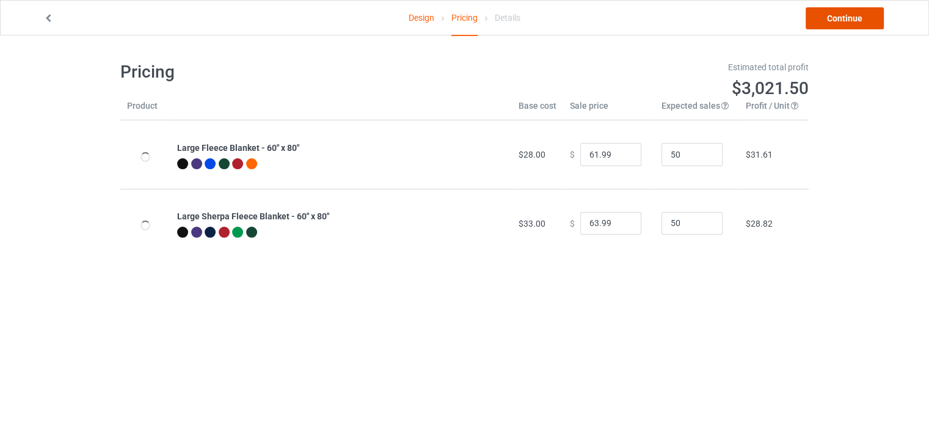
click at [830, 20] on link "Continue" at bounding box center [845, 18] width 78 height 22
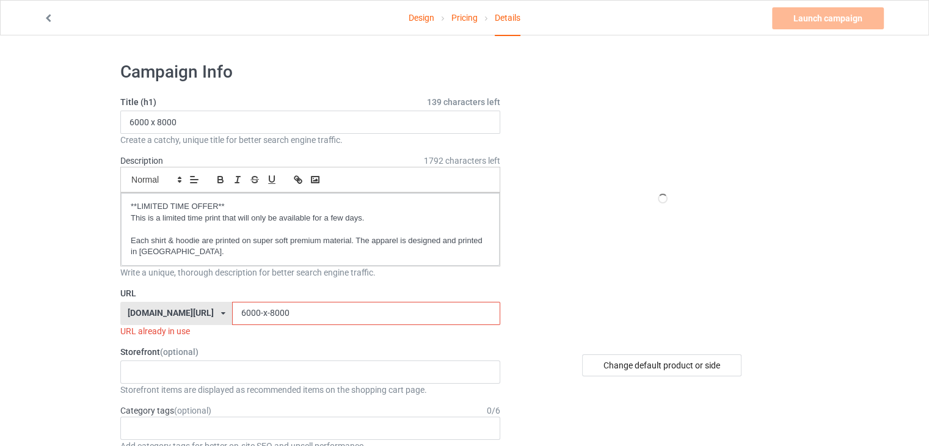
click at [270, 309] on input "6000-x-8000" at bounding box center [366, 313] width 268 height 23
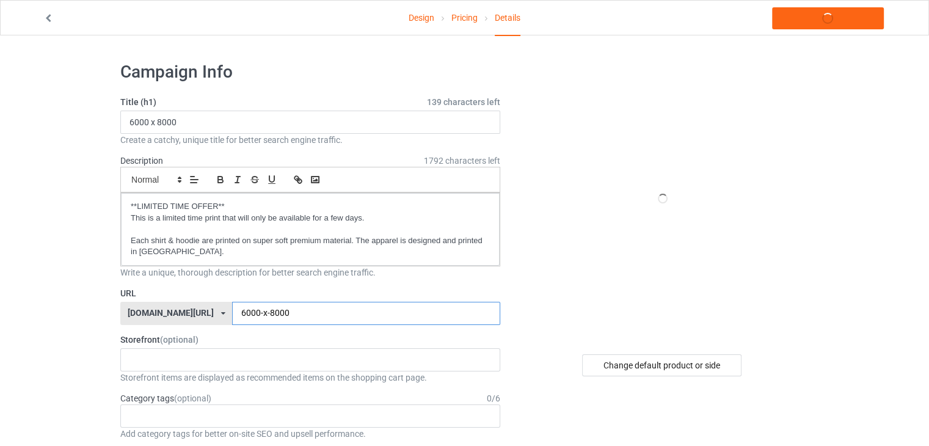
type input "6000-x-80005"
click at [808, 25] on link "Launch campaign" at bounding box center [828, 18] width 112 height 22
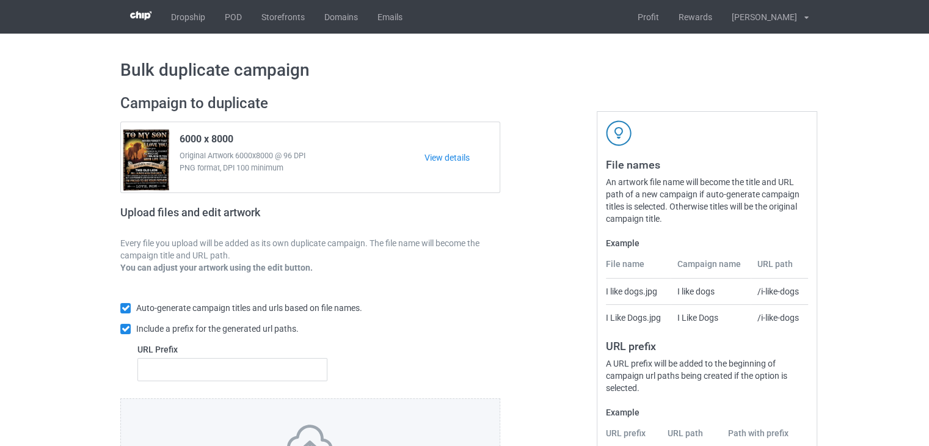
scroll to position [148, 0]
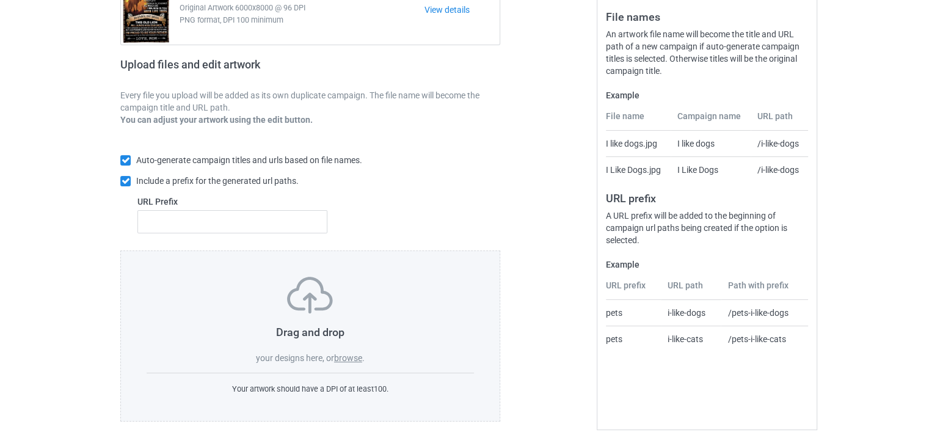
click at [350, 356] on label "browse" at bounding box center [348, 358] width 28 height 10
click at [0, 0] on input "browse" at bounding box center [0, 0] width 0 height 0
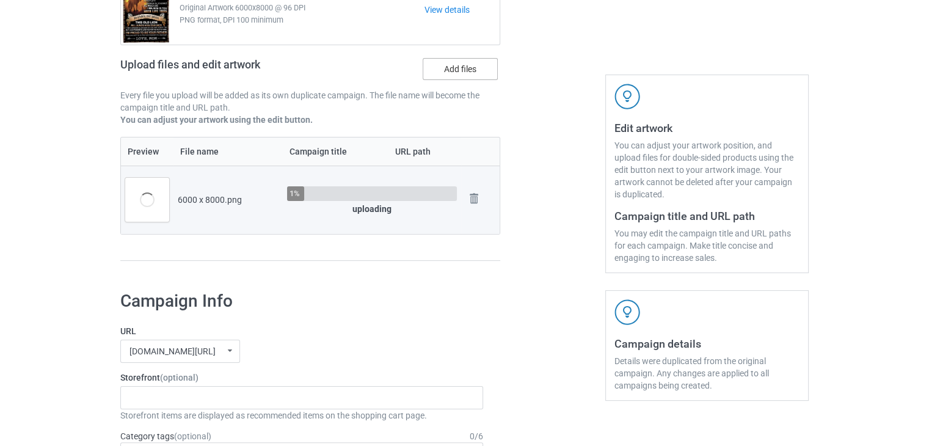
click at [464, 71] on label "Add files" at bounding box center [460, 69] width 75 height 22
click at [0, 0] on input "Add files" at bounding box center [0, 0] width 0 height 0
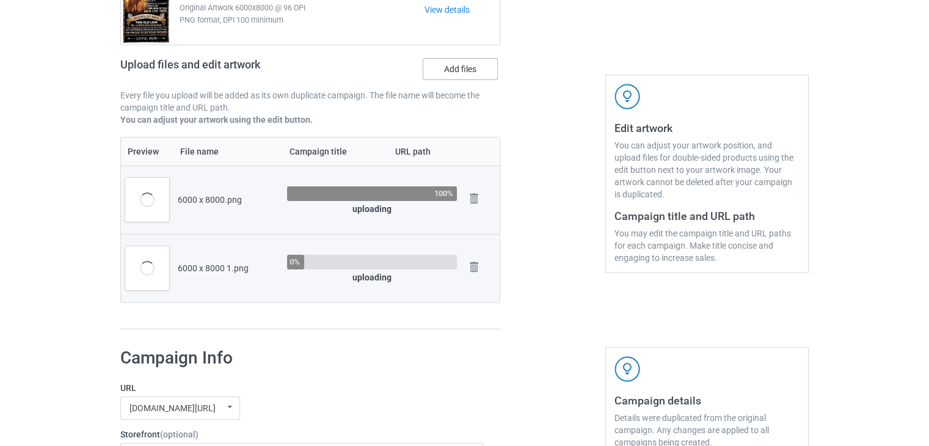
click at [479, 75] on label "Add files" at bounding box center [460, 69] width 75 height 22
click at [0, 0] on input "Add files" at bounding box center [0, 0] width 0 height 0
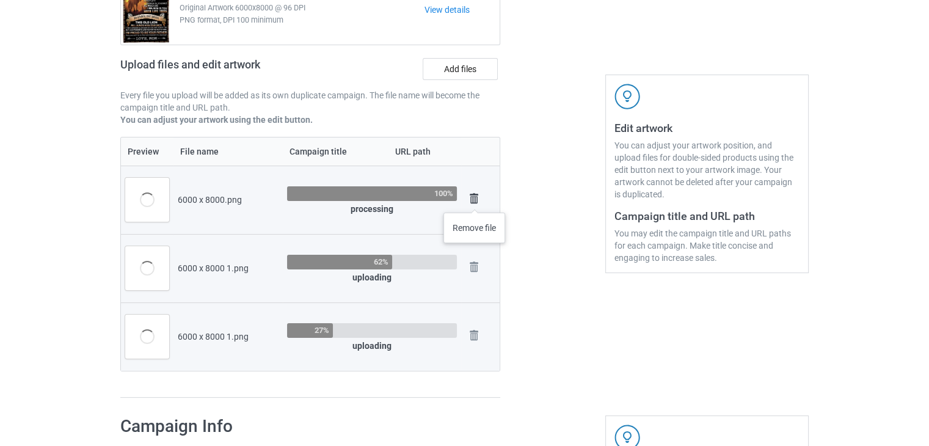
click at [475, 200] on img at bounding box center [473, 198] width 17 height 17
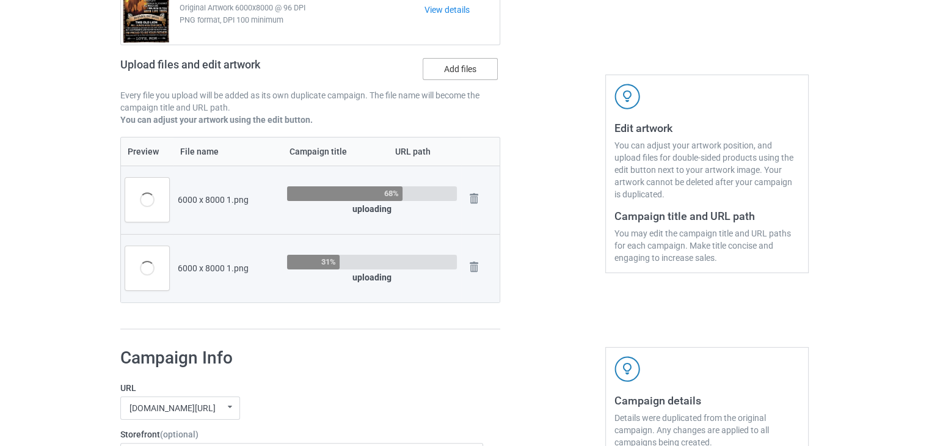
click at [472, 69] on label "Add files" at bounding box center [460, 69] width 75 height 22
click at [0, 0] on input "Add files" at bounding box center [0, 0] width 0 height 0
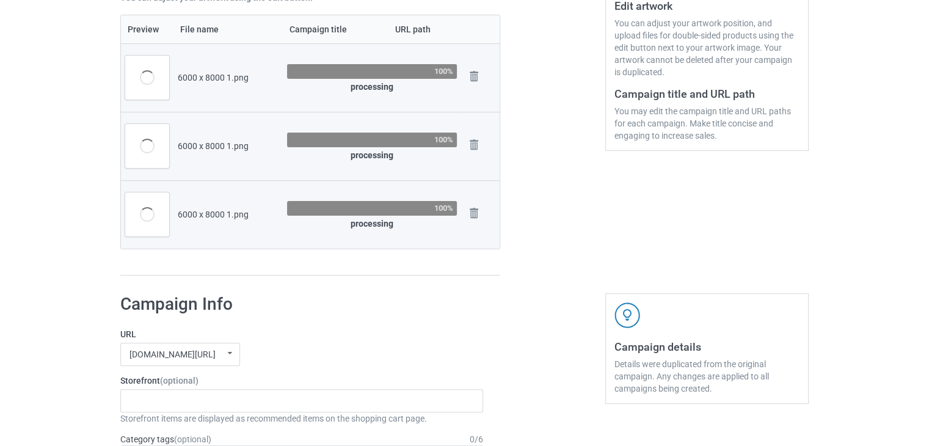
scroll to position [209, 0]
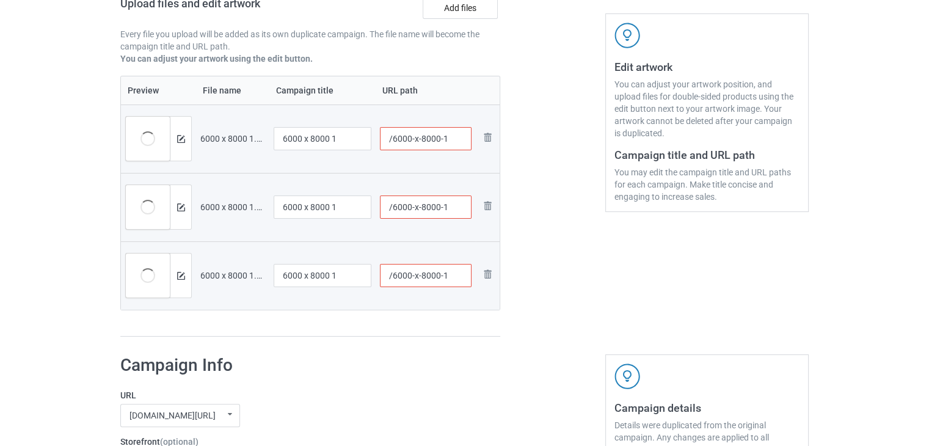
click at [451, 134] on input "/6000-x-8000-1" at bounding box center [426, 138] width 92 height 23
type input "/6000-x-8000-12"
click at [453, 202] on input "/6000-x-8000-1" at bounding box center [426, 206] width 92 height 23
type input "/6000-x-8000-13"
click at [456, 277] on input "/6000-x-8000-1" at bounding box center [426, 275] width 92 height 23
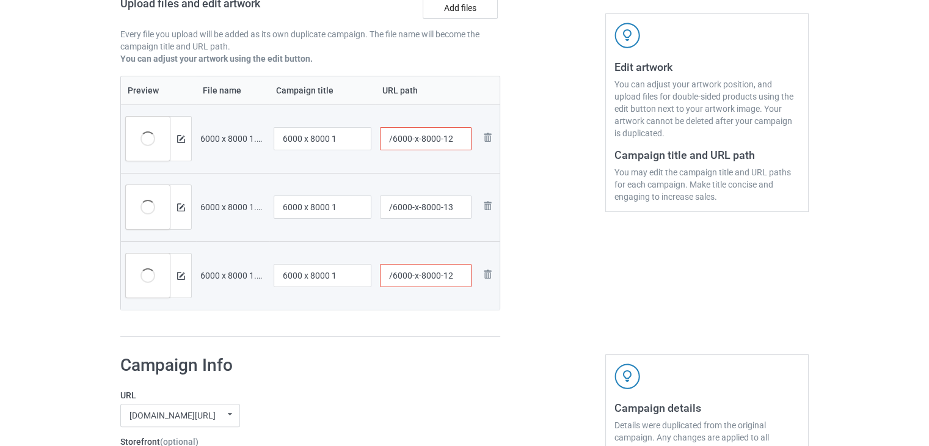
type input "/6000-x-8000-12"
click at [459, 139] on input "/6000-x-8000-12" at bounding box center [426, 138] width 92 height 23
type input "/6000-x-8000-11"
click at [460, 210] on input "/6000-x-8000-13" at bounding box center [426, 206] width 92 height 23
type input "/6000-x-8000-10"
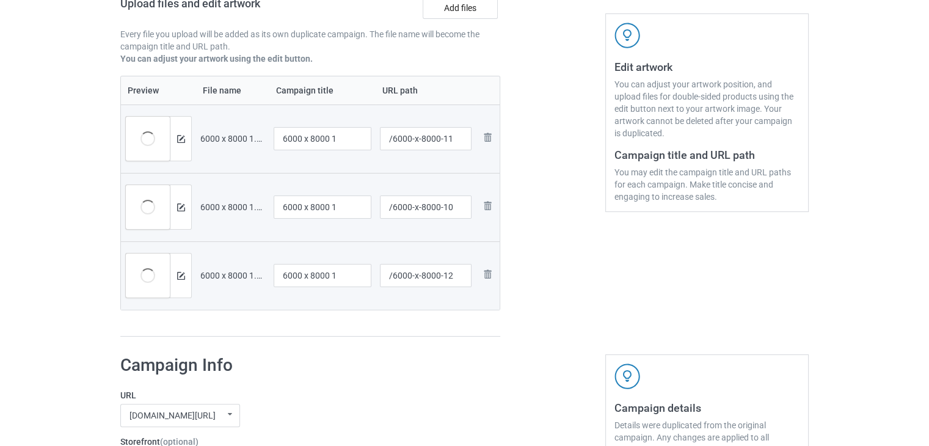
click at [538, 260] on div at bounding box center [553, 111] width 88 height 469
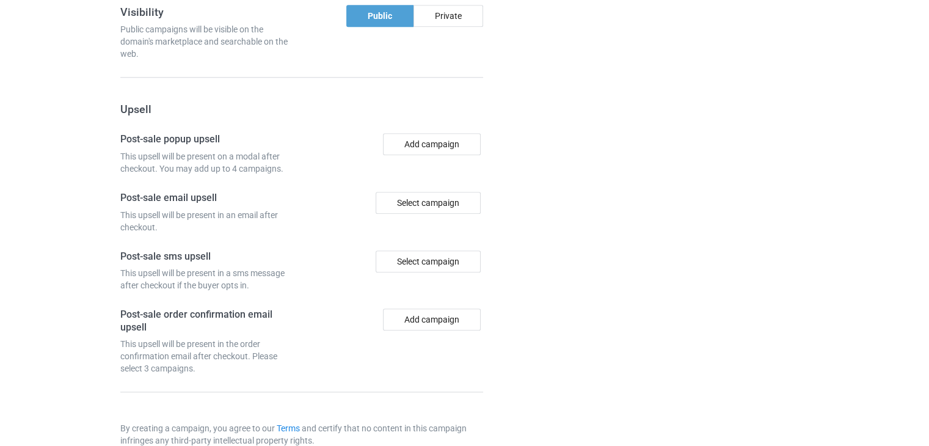
scroll to position [1244, 0]
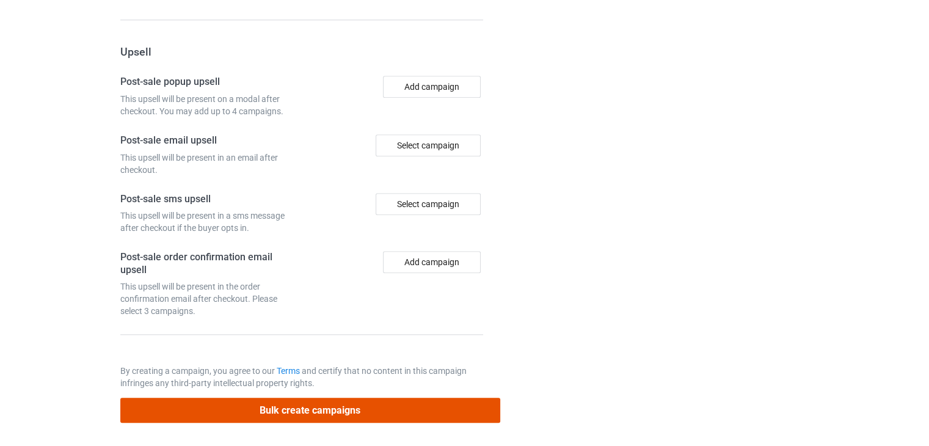
click at [436, 404] on button "Bulk create campaigns" at bounding box center [310, 410] width 380 height 25
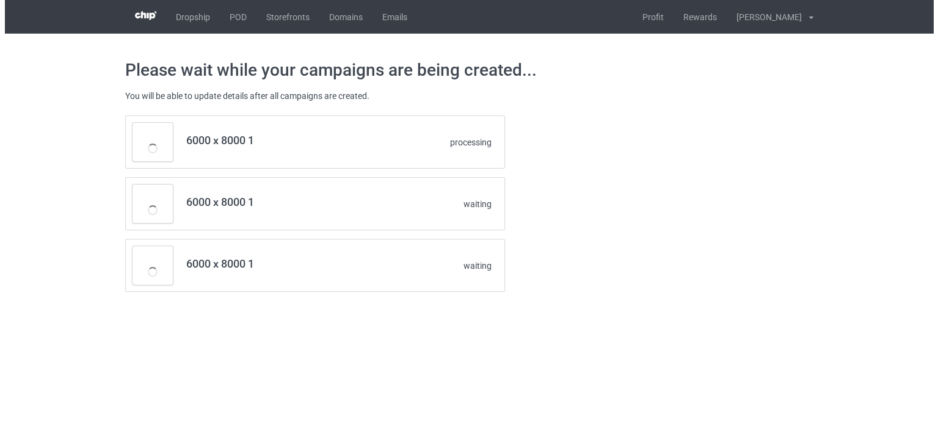
scroll to position [0, 0]
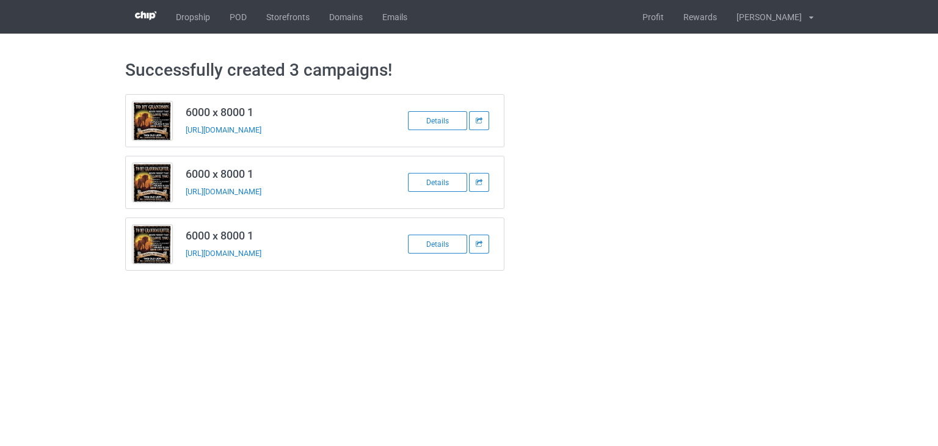
drag, startPoint x: 345, startPoint y: 260, endPoint x: 183, endPoint y: 249, distance: 162.2
click at [183, 249] on td "6000 x 8000 1 [URL][DOMAIN_NAME]" at bounding box center [282, 244] width 206 height 52
copy link "[URL][DOMAIN_NAME]"
